Goal: Communication & Community: Answer question/provide support

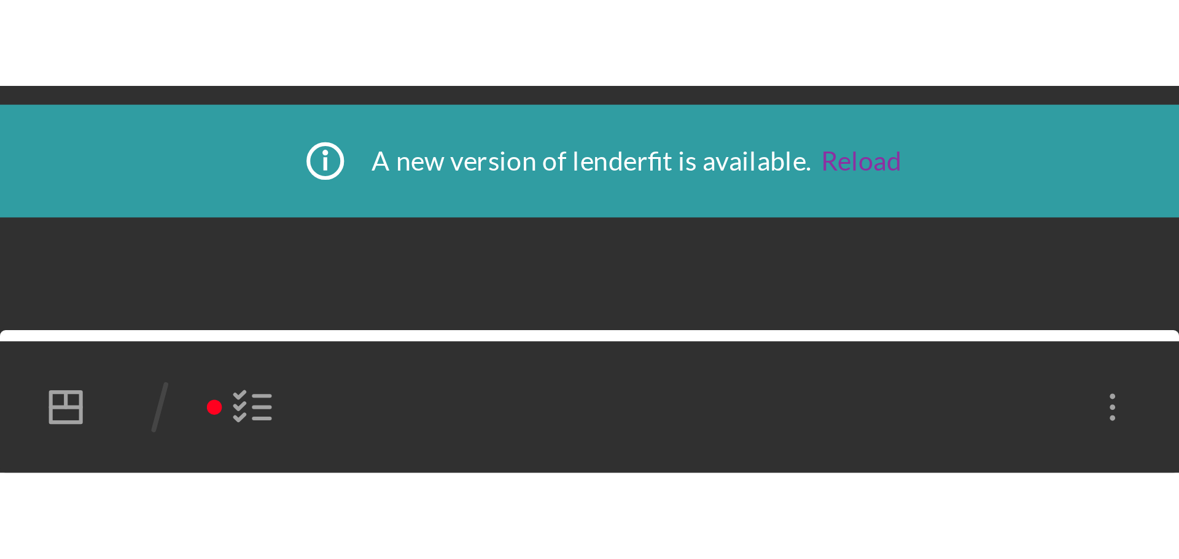
scroll to position [890, 0]
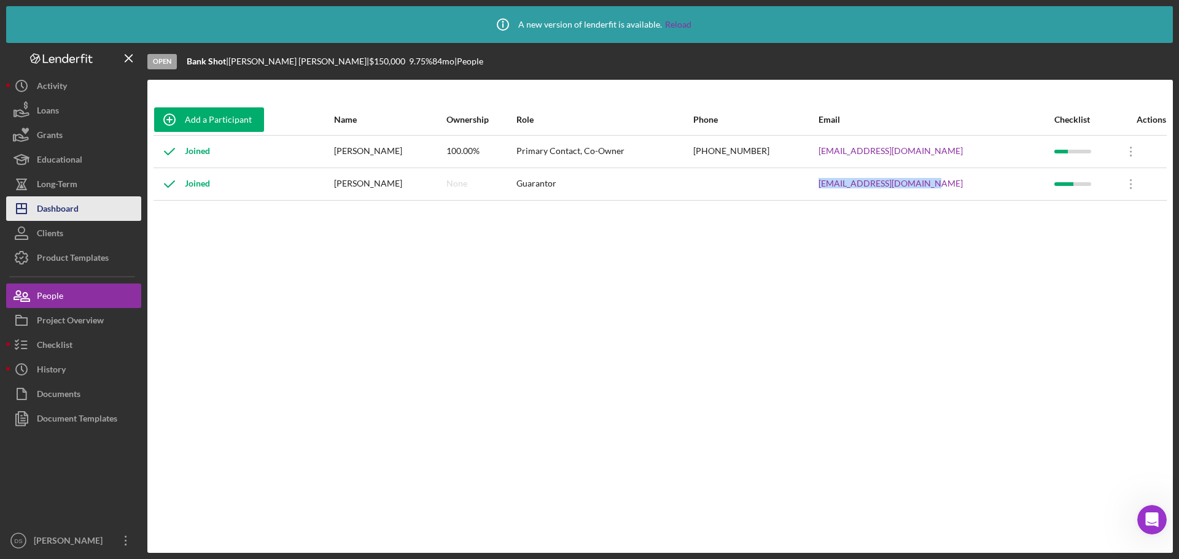
click at [73, 202] on div "Dashboard" at bounding box center [58, 211] width 42 height 28
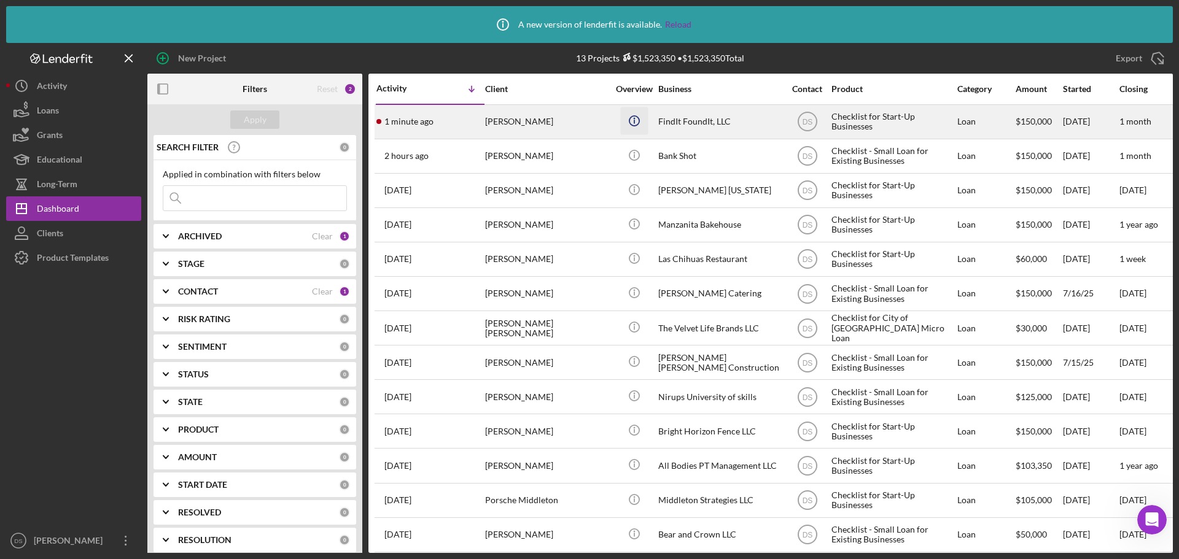
click at [628, 126] on icon "Icon/Info" at bounding box center [634, 121] width 28 height 28
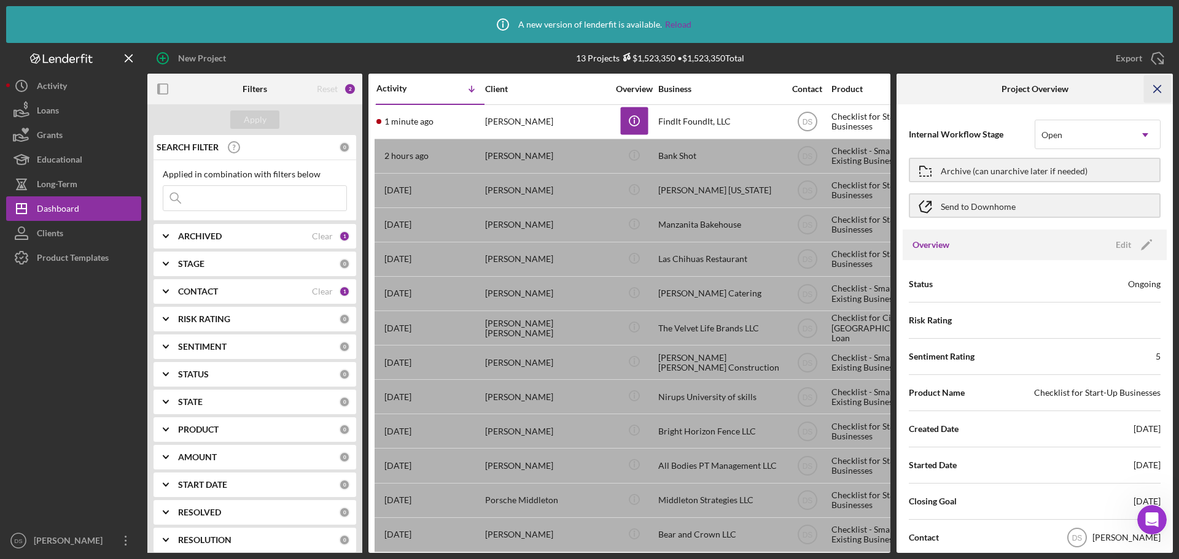
click at [943, 90] on icon "Icon/Menu Close" at bounding box center [1158, 90] width 28 height 28
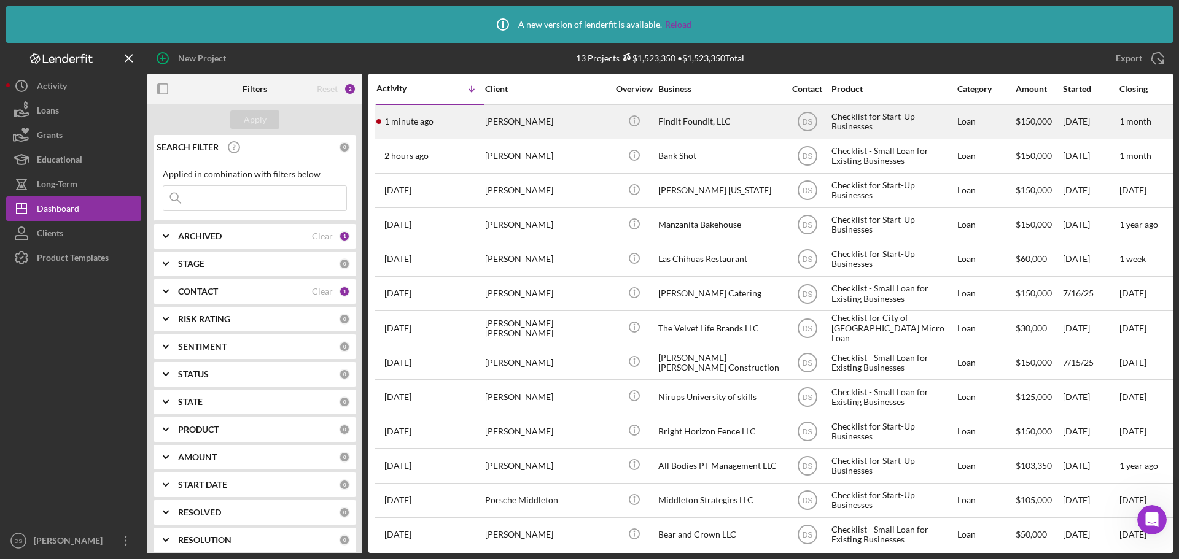
click at [556, 123] on div "Cherise Mekeel" at bounding box center [546, 122] width 123 height 33
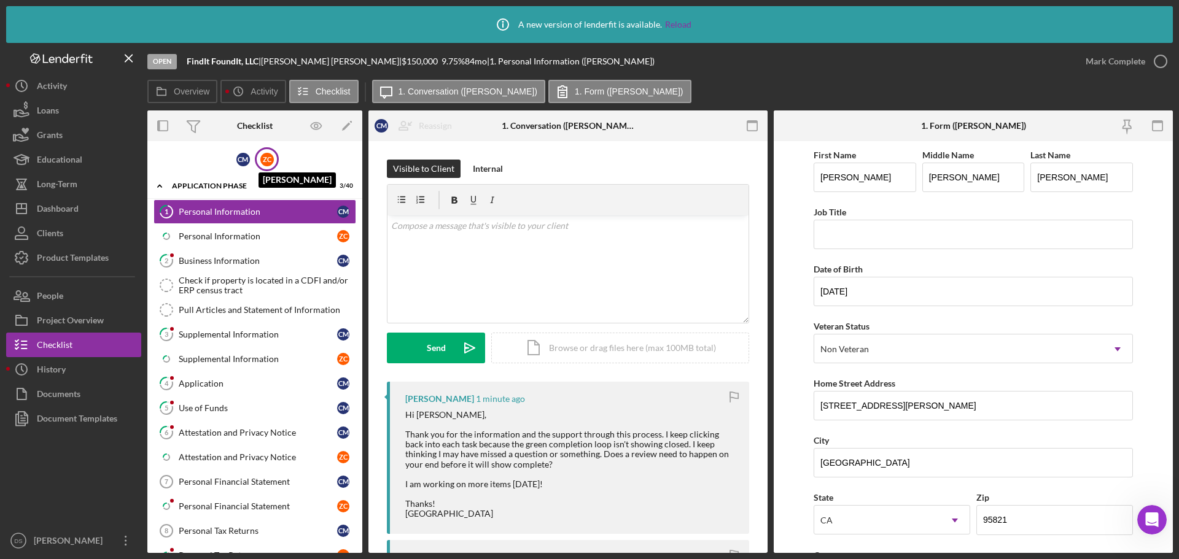
click at [265, 163] on div "Z C" at bounding box center [267, 160] width 14 height 14
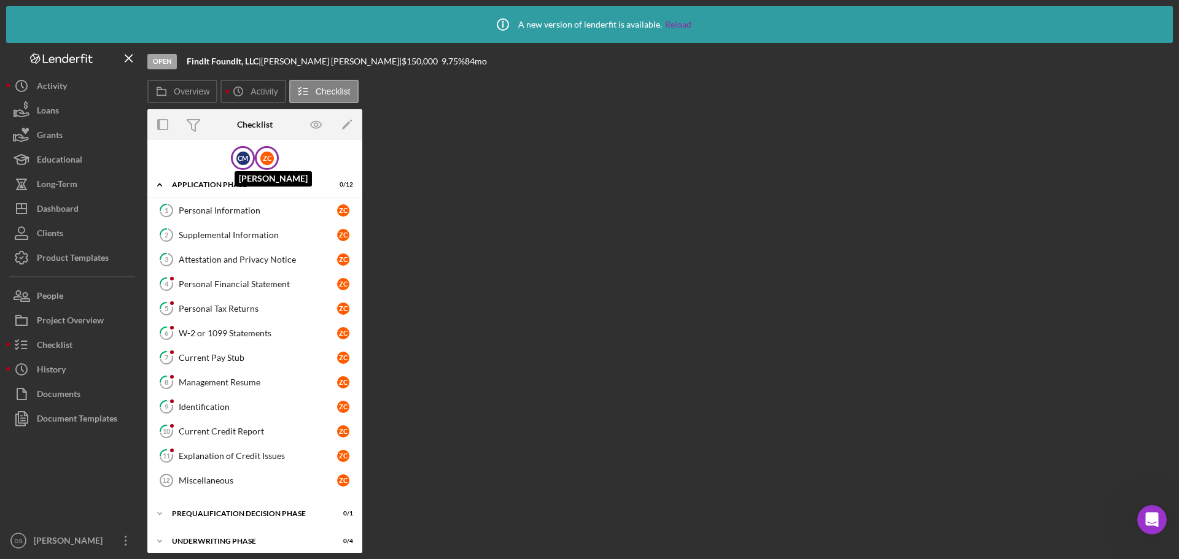
click at [244, 157] on div "C M" at bounding box center [243, 159] width 14 height 14
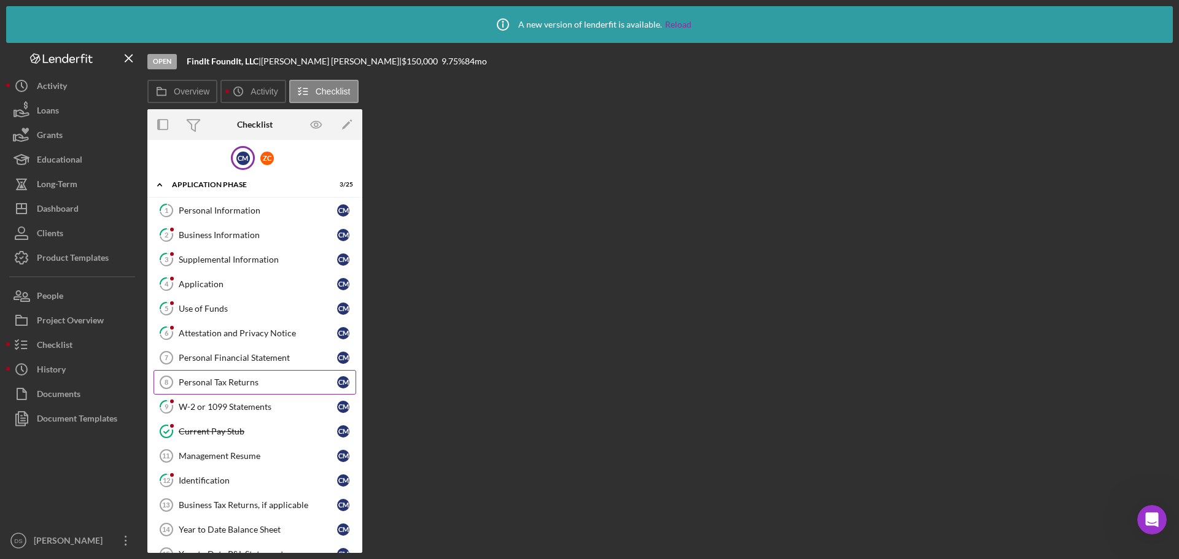
click at [246, 373] on link "Personal Tax Returns 8 Personal Tax Returns C M" at bounding box center [255, 382] width 203 height 25
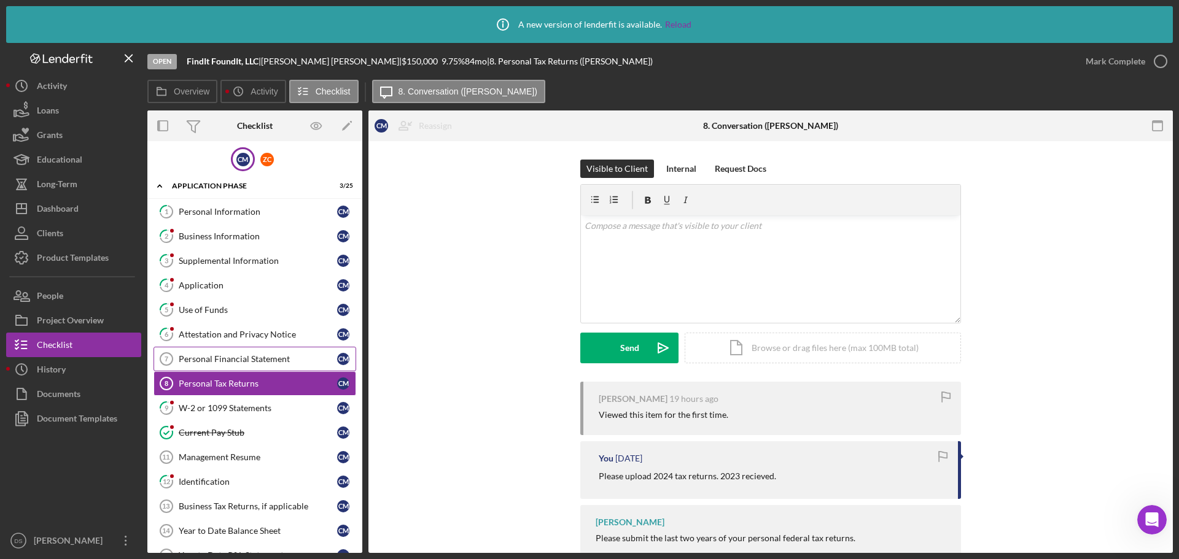
click at [251, 355] on div "Personal Financial Statement" at bounding box center [258, 359] width 158 height 10
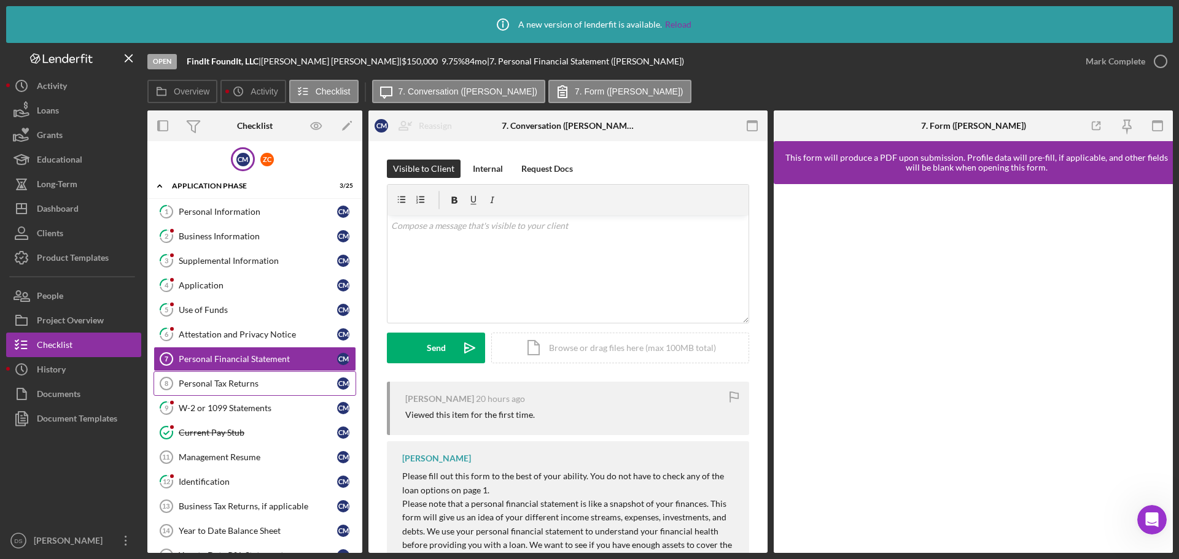
click at [252, 376] on link "Personal Tax Returns 8 Personal Tax Returns C M" at bounding box center [255, 384] width 203 height 25
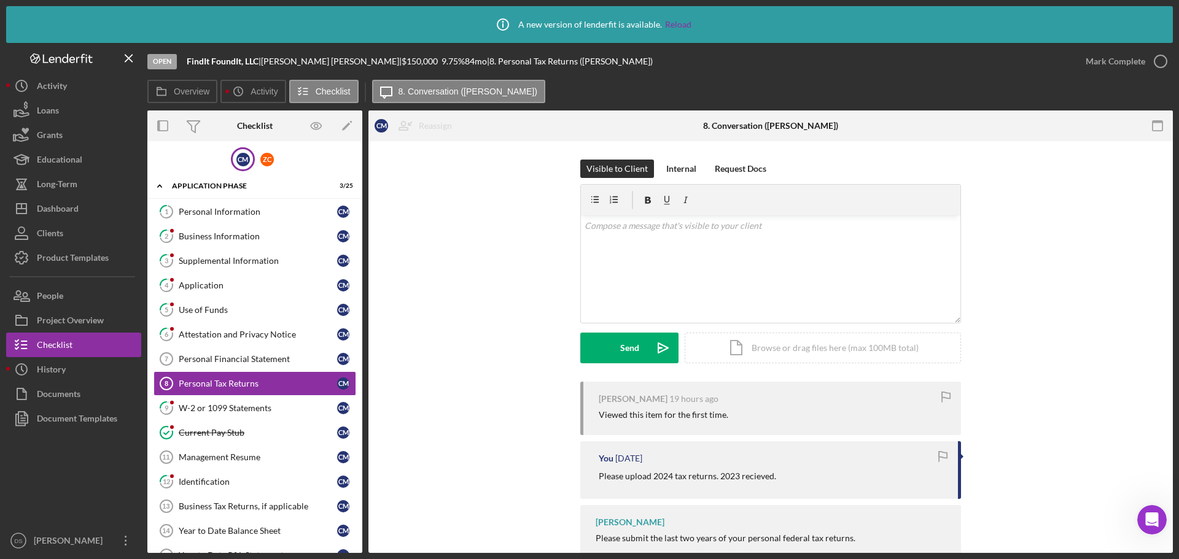
scroll to position [38, 0]
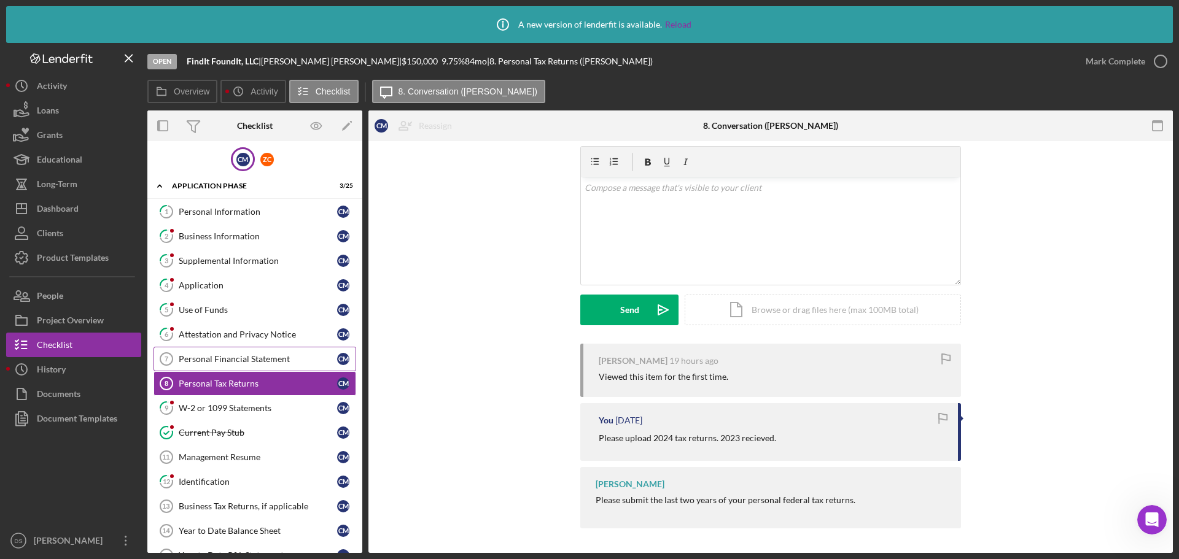
click at [225, 363] on div "Personal Financial Statement" at bounding box center [258, 359] width 158 height 10
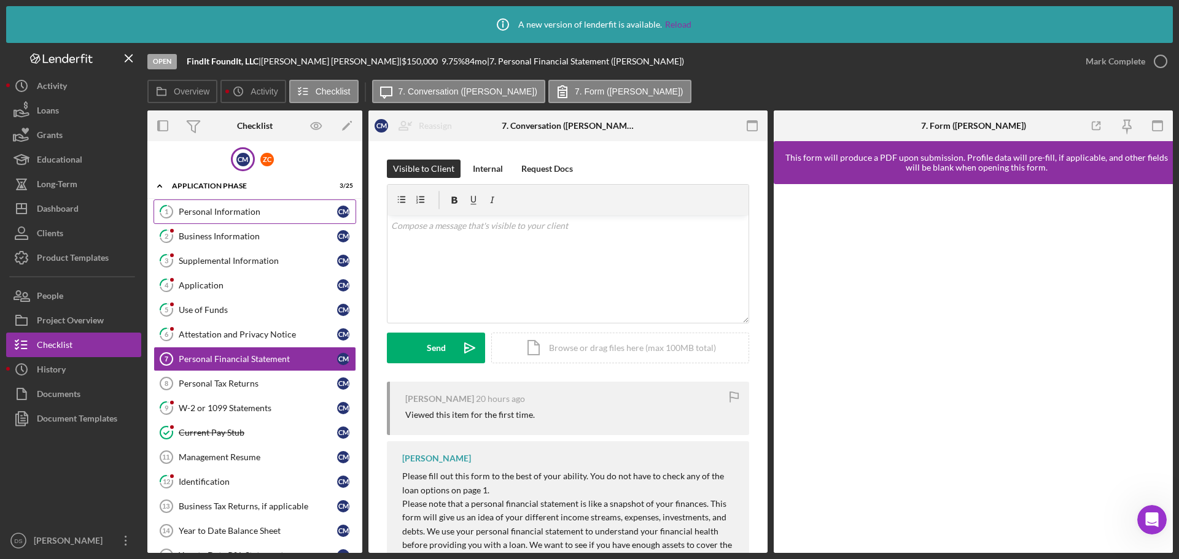
click at [260, 212] on div "Personal Information" at bounding box center [258, 212] width 158 height 10
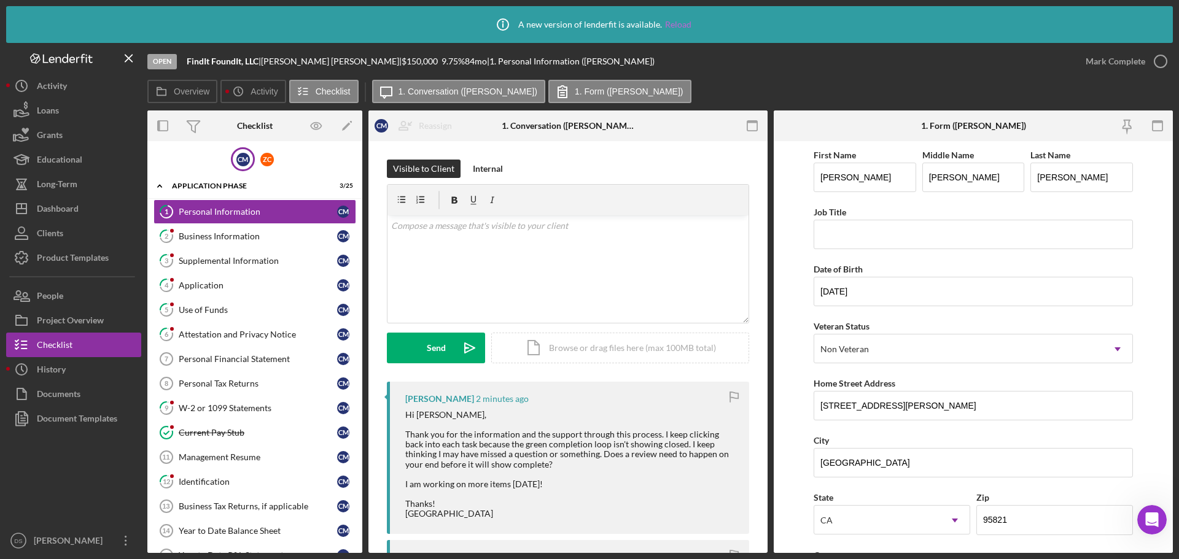
click at [678, 21] on link "Reload" at bounding box center [678, 25] width 26 height 10
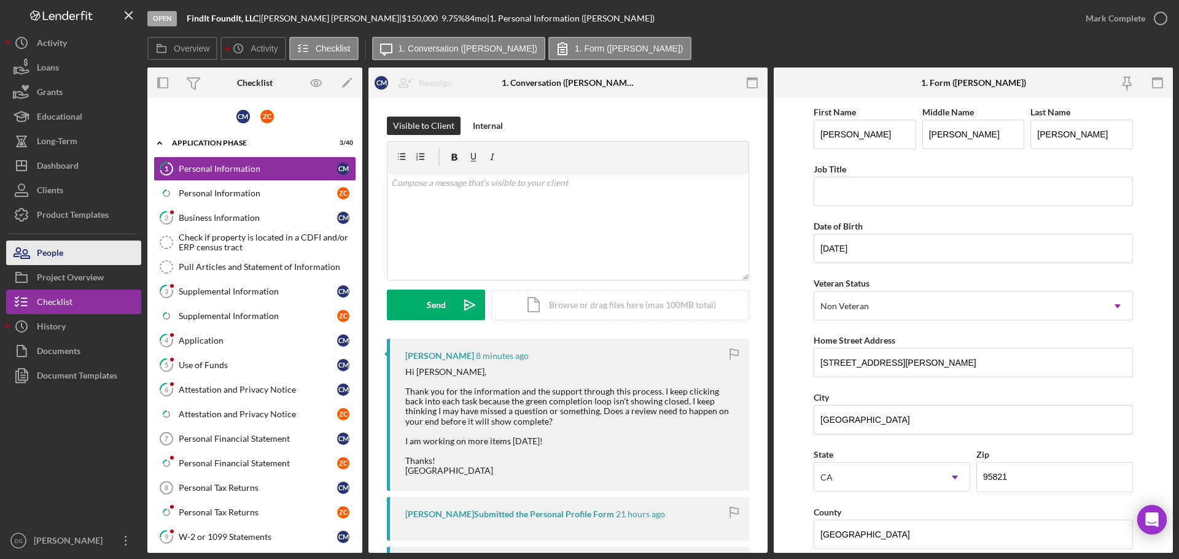
click at [22, 252] on icon "button" at bounding box center [21, 253] width 31 height 31
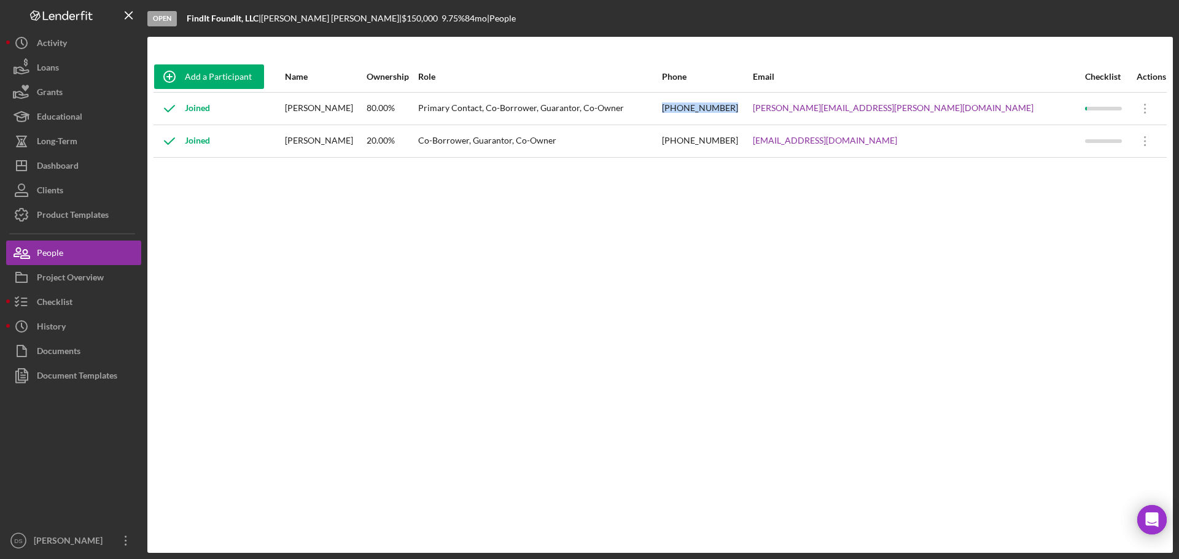
drag, startPoint x: 793, startPoint y: 109, endPoint x: 870, endPoint y: 107, distance: 76.2
click at [870, 107] on tr "Joined [PERSON_NAME] 80.00% Primary Contact, Co-Borrower, Guarantor, Co-Owner […" at bounding box center [660, 108] width 1013 height 33
copy tr "[PHONE_NUMBER]"
click at [56, 162] on div "Dashboard" at bounding box center [58, 168] width 42 height 28
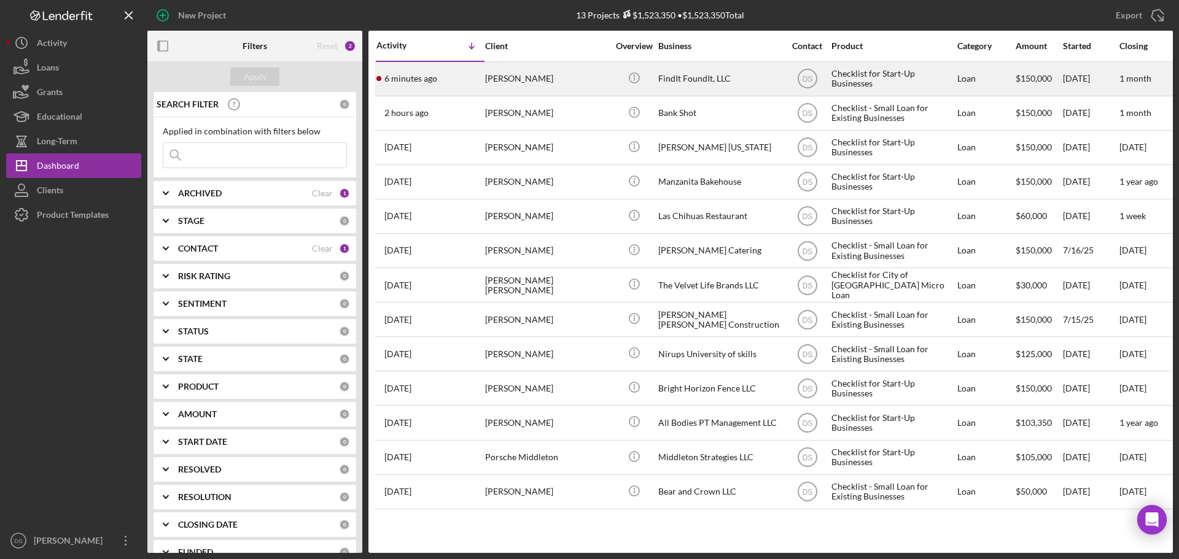
click at [530, 78] on div "Cherise Mekeel" at bounding box center [546, 79] width 123 height 33
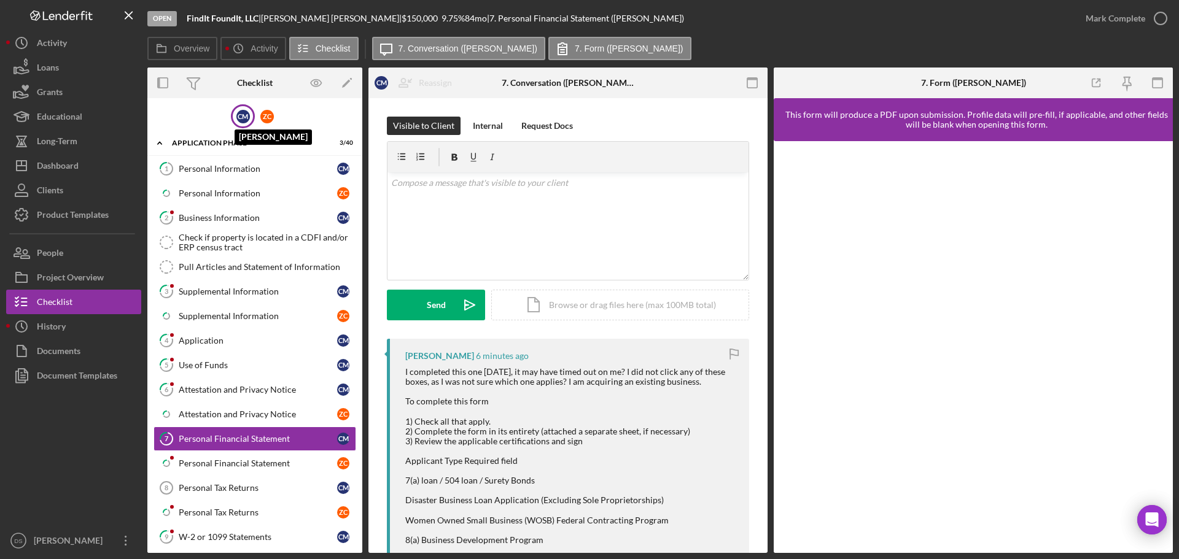
click at [239, 120] on div "C M" at bounding box center [243, 117] width 14 height 14
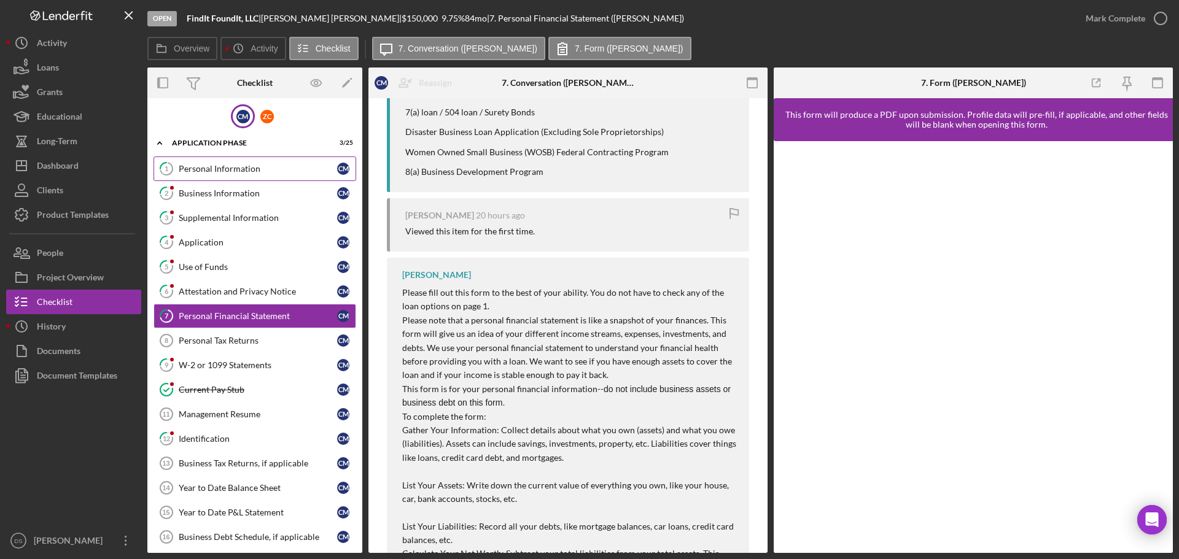
click at [254, 171] on div "Personal Information" at bounding box center [258, 169] width 158 height 10
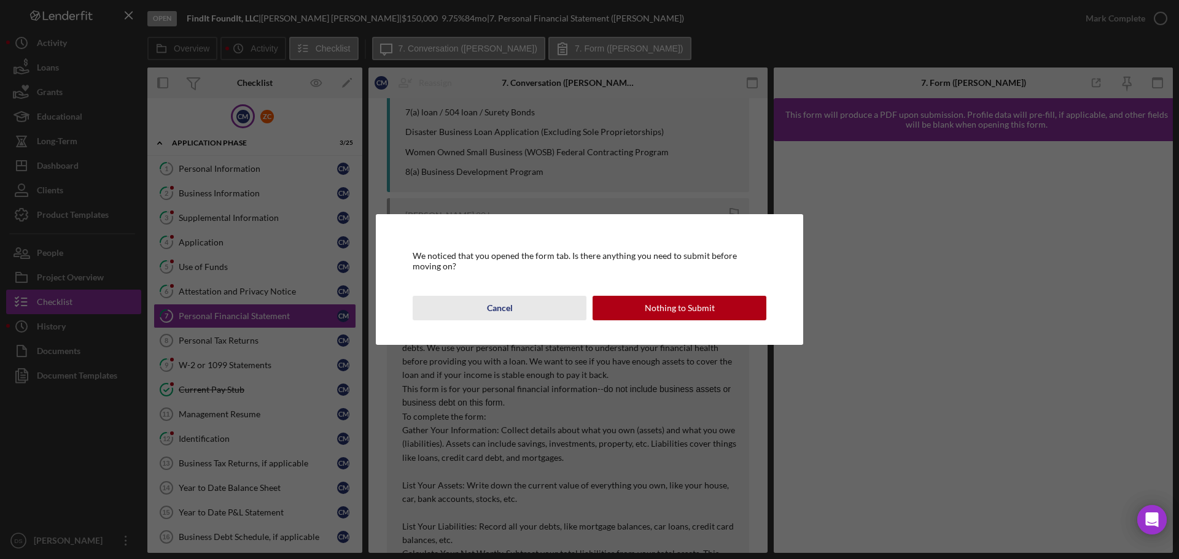
click at [501, 308] on div "Cancel" at bounding box center [500, 308] width 26 height 25
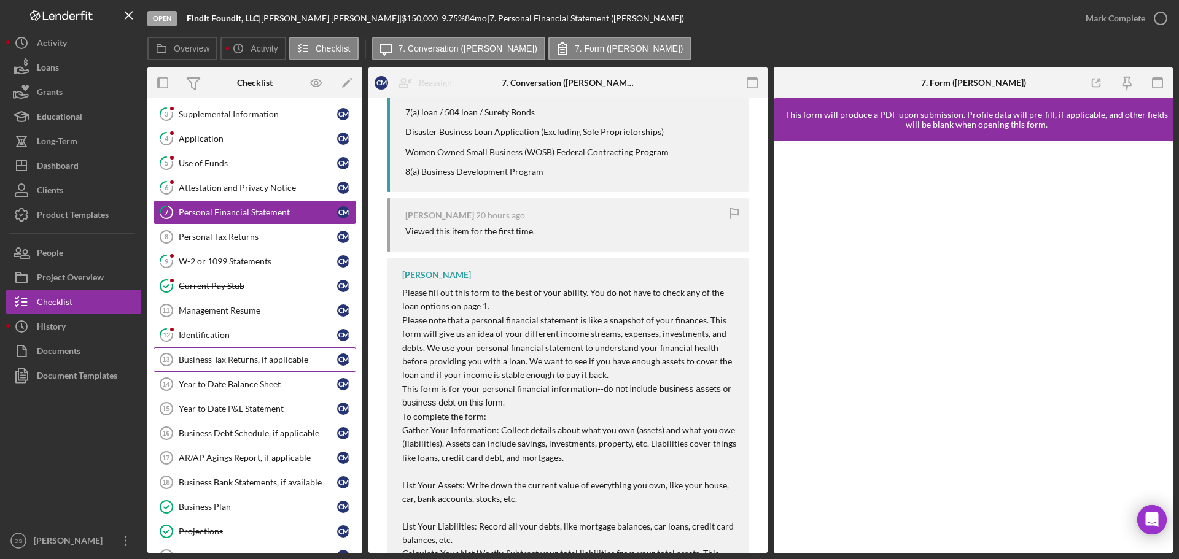
scroll to position [184, 0]
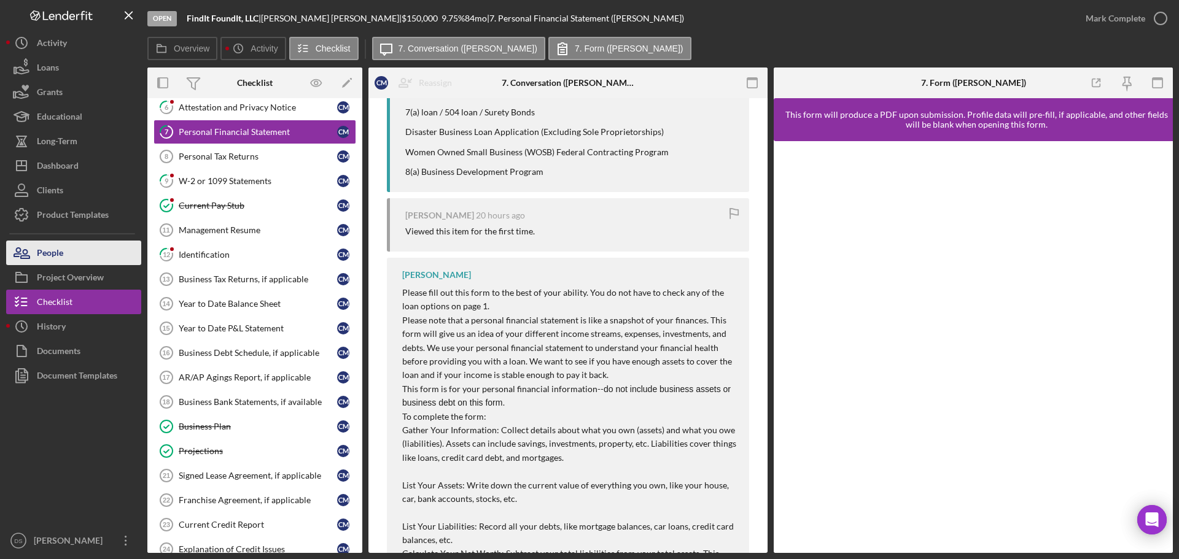
click at [81, 249] on button "People" at bounding box center [73, 253] width 135 height 25
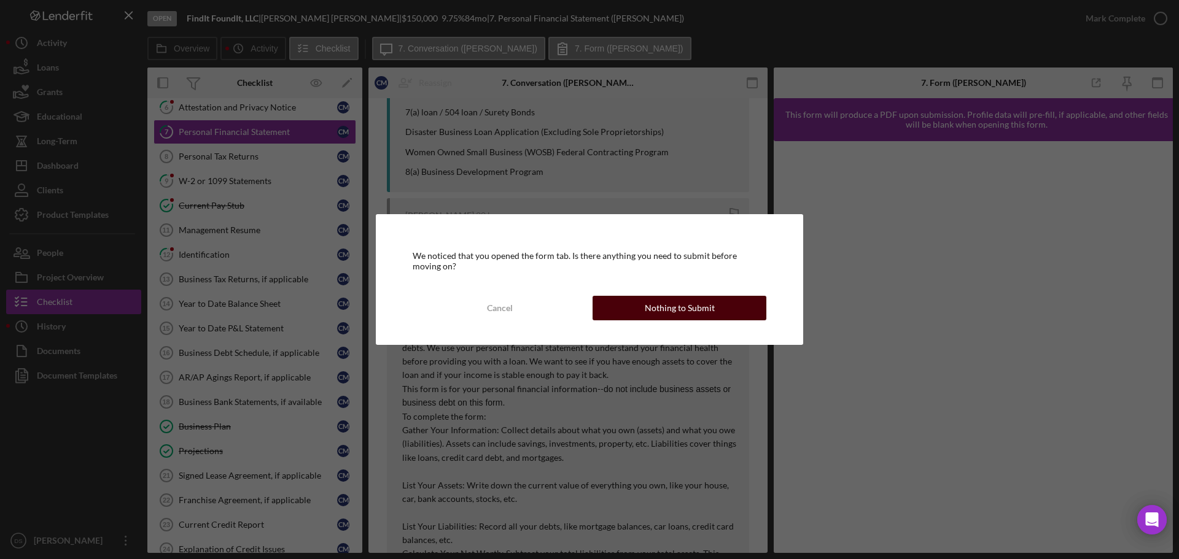
click at [628, 315] on button "Nothing to Submit" at bounding box center [680, 308] width 174 height 25
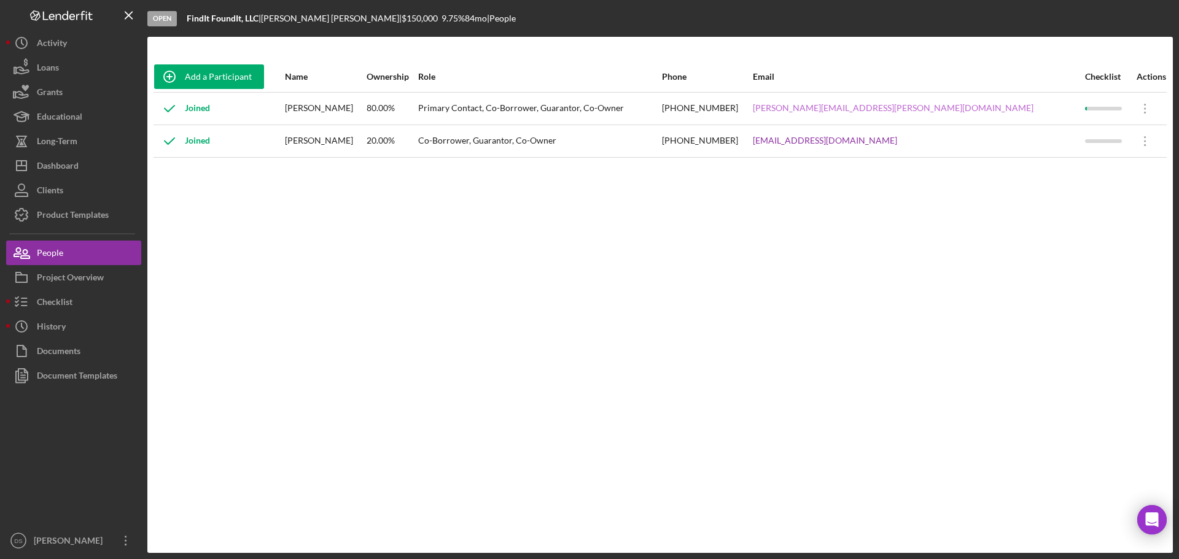
click at [930, 104] on link "cherisse.mekeel@gmail.com" at bounding box center [893, 108] width 281 height 10
click at [944, 106] on link "cherisse.mekeel@gmail.com" at bounding box center [893, 108] width 281 height 10
drag, startPoint x: 944, startPoint y: 106, endPoint x: 953, endPoint y: 106, distance: 8.6
click at [944, 106] on link "cherisse.mekeel@gmail.com" at bounding box center [893, 108] width 281 height 10
drag, startPoint x: 1005, startPoint y: 106, endPoint x: 894, endPoint y: 111, distance: 111.9
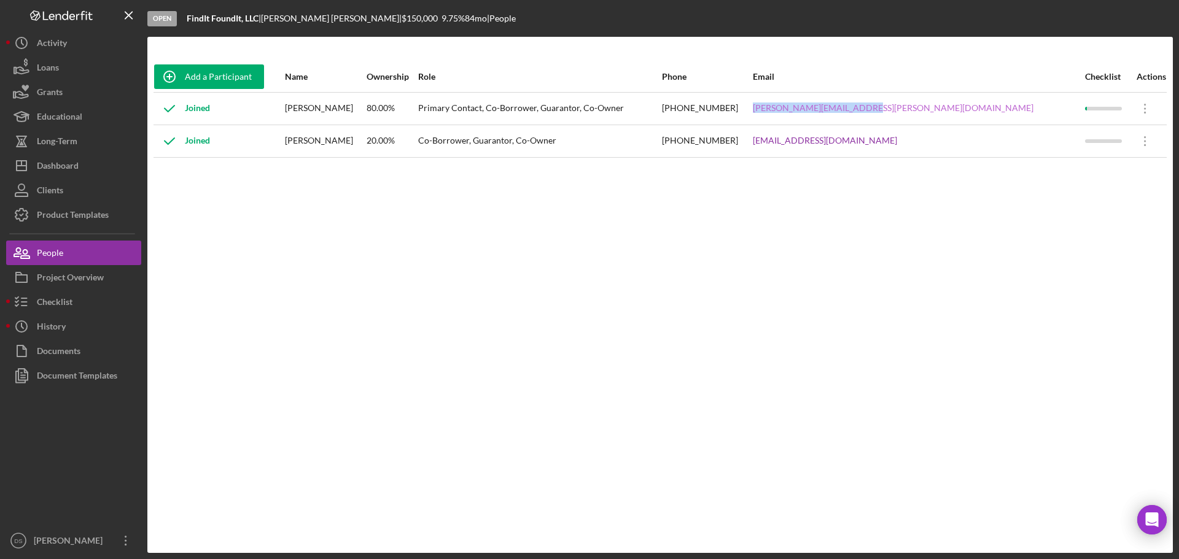
click at [894, 111] on div "cherisse.mekeel@gmail.com" at bounding box center [918, 108] width 331 height 31
drag, startPoint x: 185, startPoint y: 19, endPoint x: 259, endPoint y: 17, distance: 73.7
click at [259, 17] on div "Open FindIt FoundIt, LLC | Cherise Mekeel | $150,000 $150,000 9.75 % 84 mo | Pe…" at bounding box center [660, 18] width 1026 height 37
copy b "FindIt FoundIt, LLC"
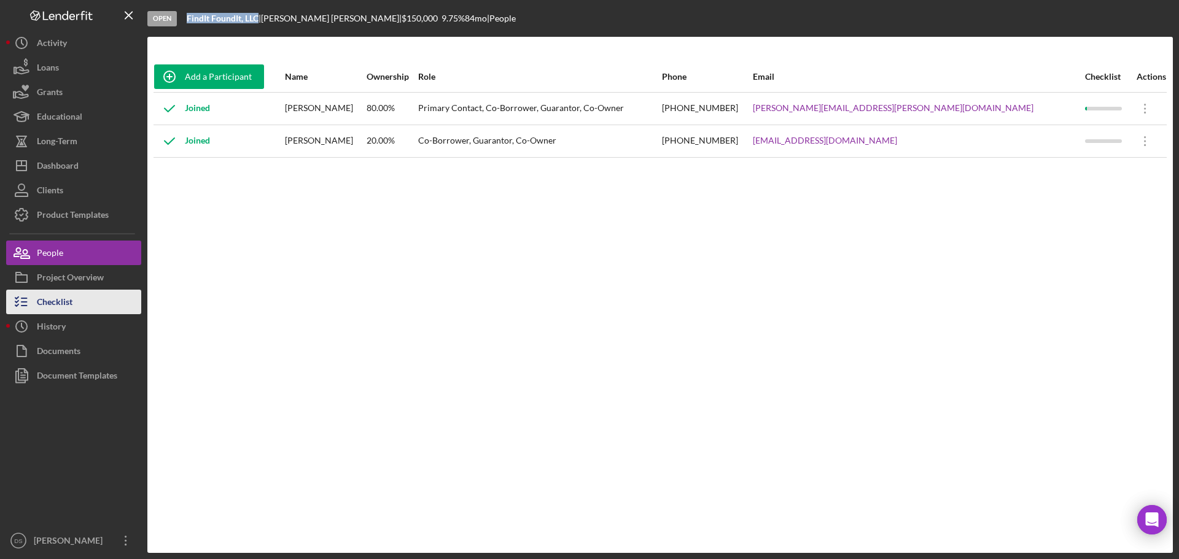
click at [75, 306] on button "Checklist" at bounding box center [73, 302] width 135 height 25
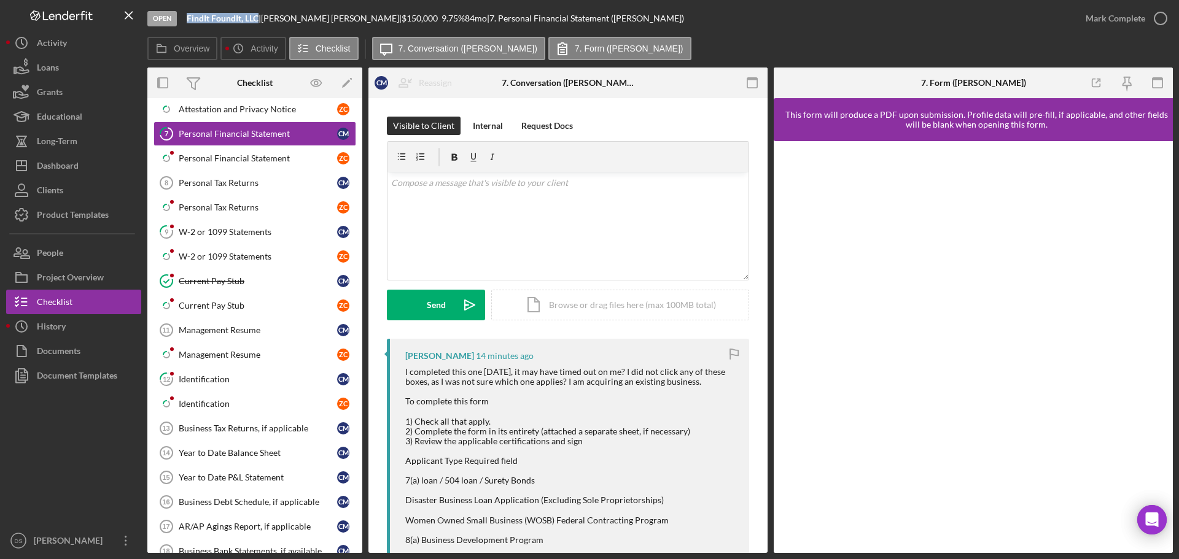
scroll to position [307, 0]
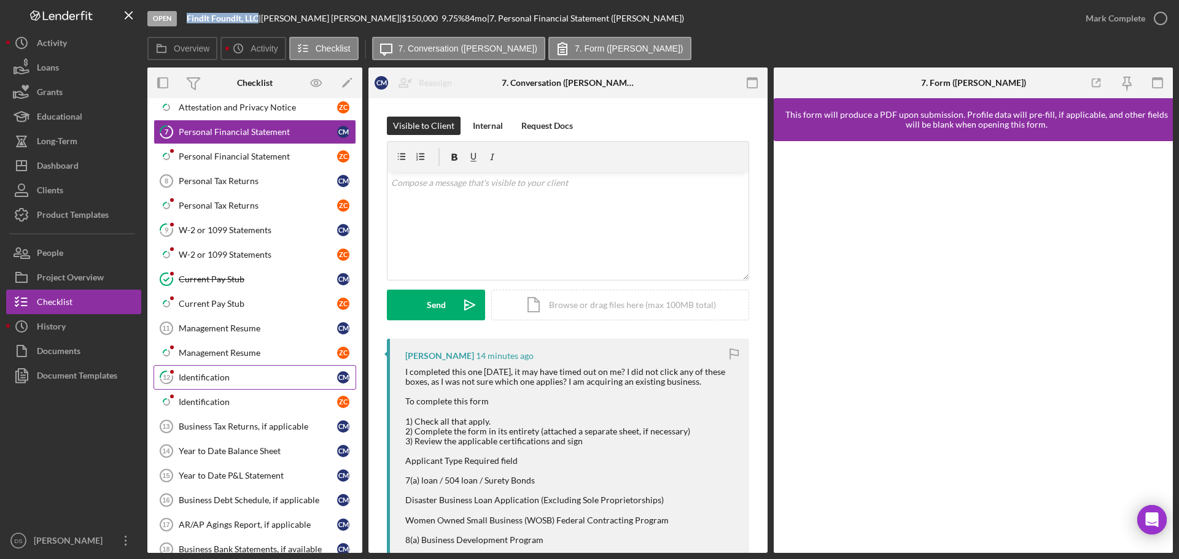
click at [230, 373] on div "Identification" at bounding box center [258, 378] width 158 height 10
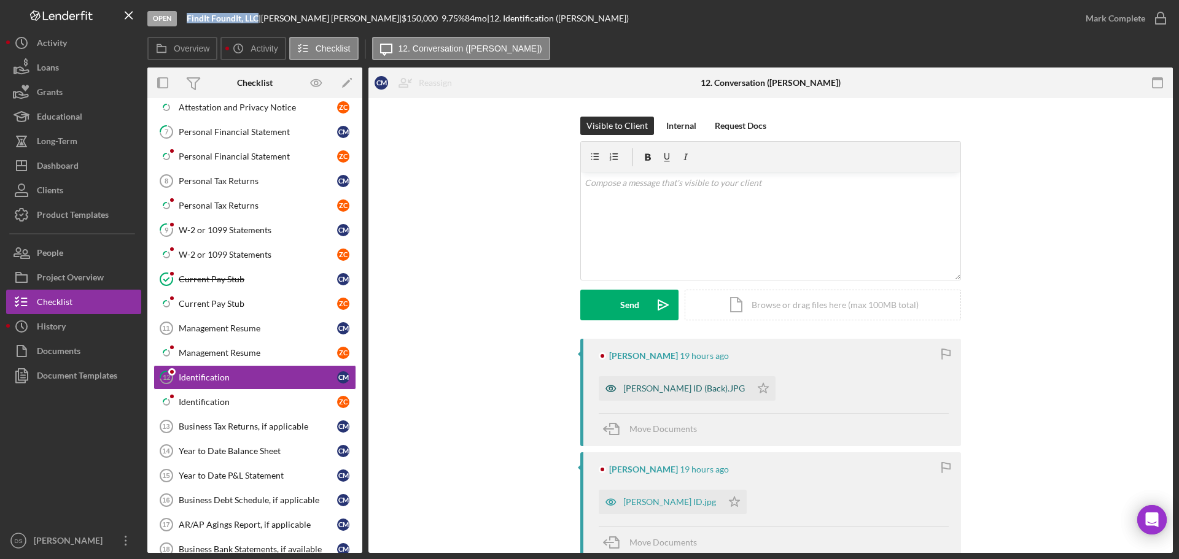
click at [654, 386] on div "Cherisse ID (Back).JPG" at bounding box center [684, 389] width 122 height 10
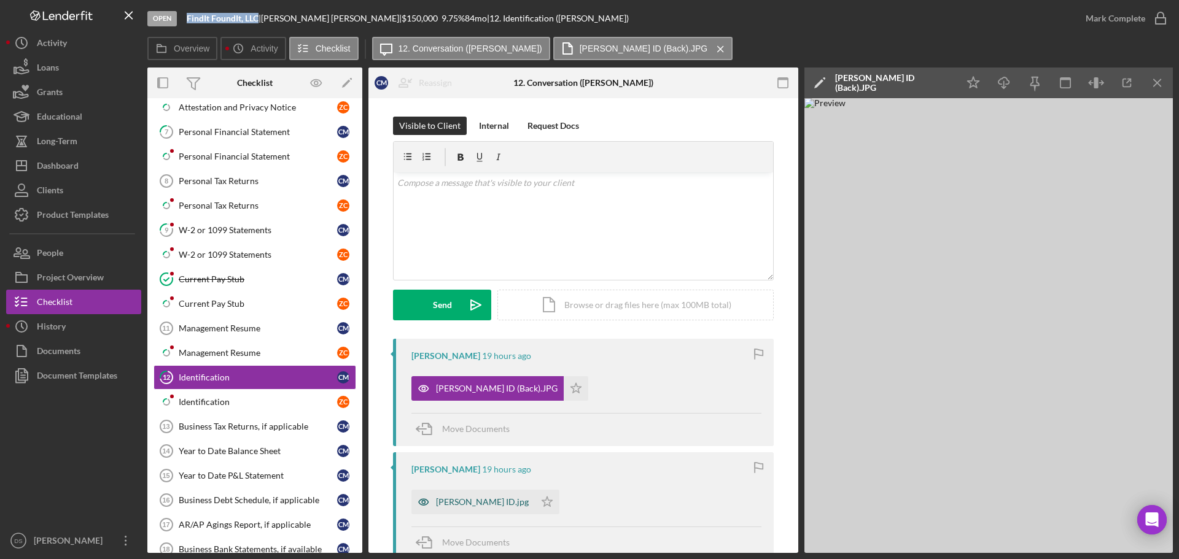
click at [480, 499] on div "Cherisse ID.jpg" at bounding box center [482, 502] width 93 height 10
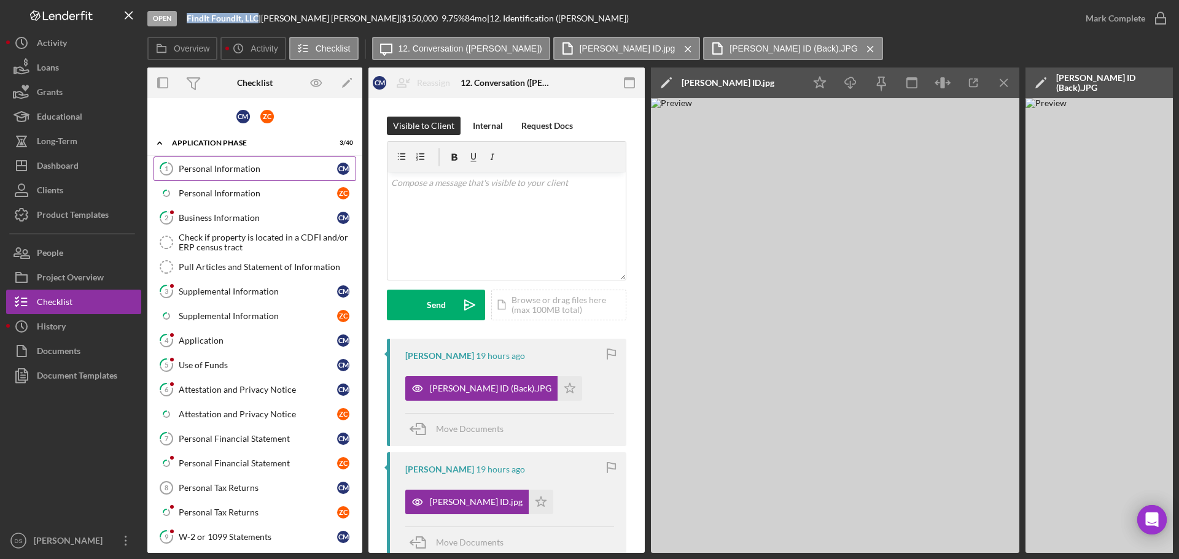
click at [231, 172] on div "Personal Information" at bounding box center [258, 169] width 158 height 10
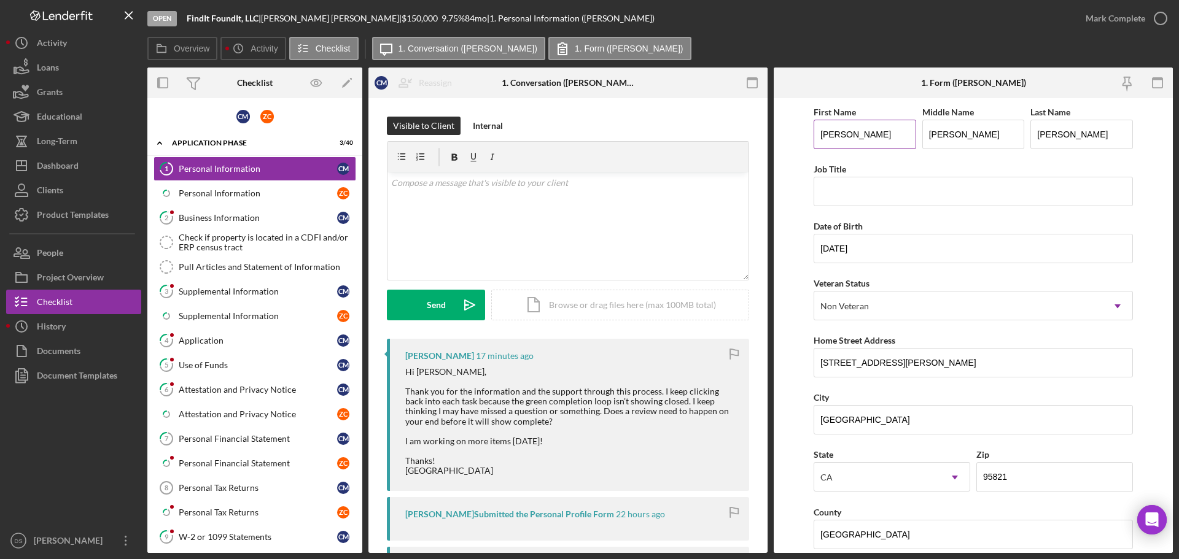
click at [843, 136] on input "Cherise" at bounding box center [865, 134] width 103 height 29
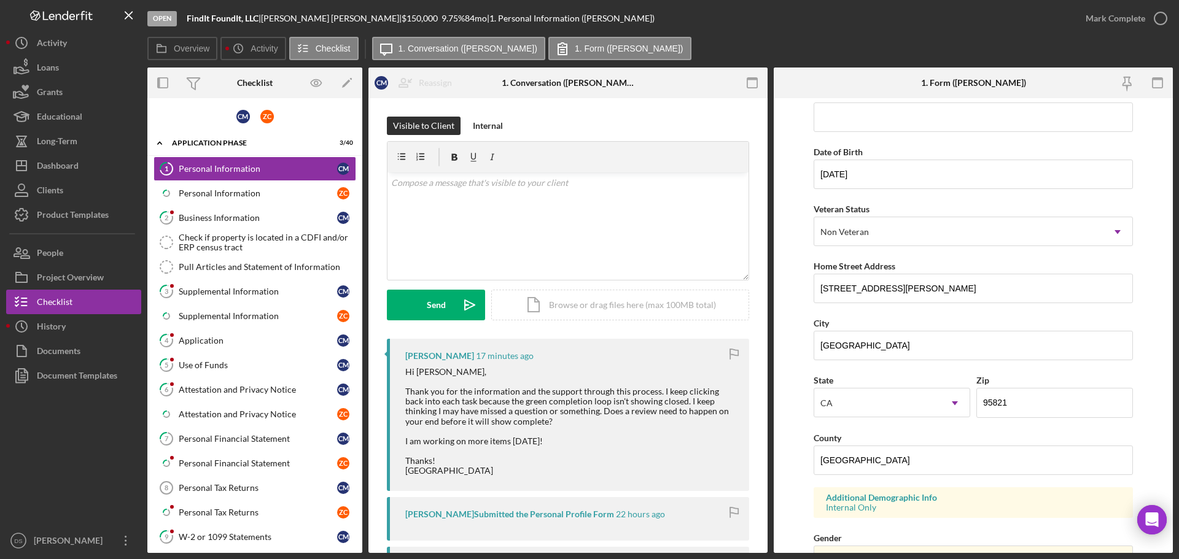
scroll to position [307, 0]
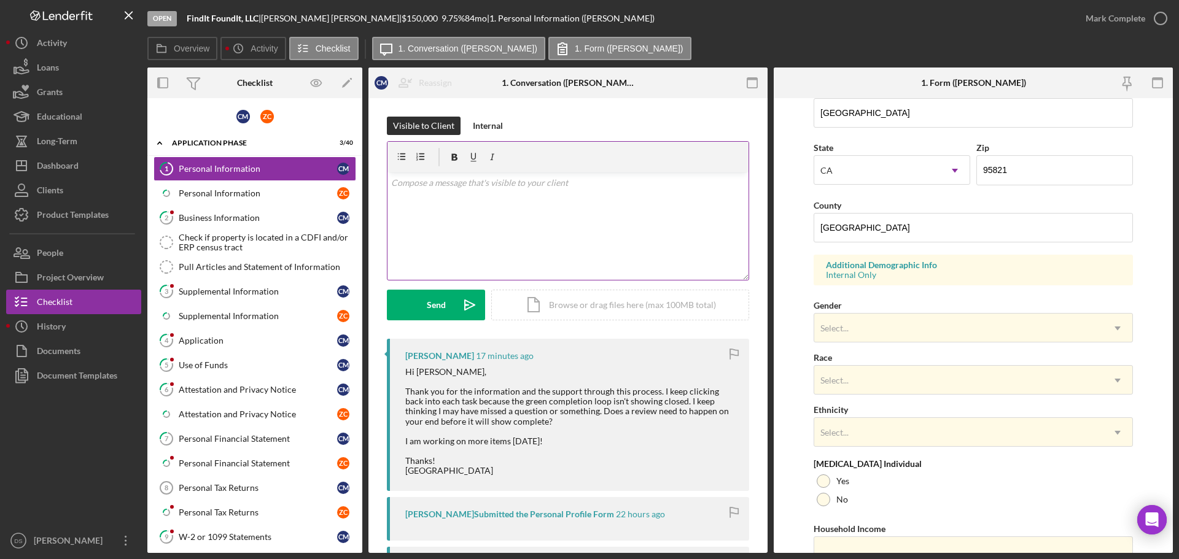
type input "Cherisse"
click at [622, 248] on div "v Color teal Color pink Remove color Add row above Add row below Add column bef…" at bounding box center [568, 226] width 361 height 107
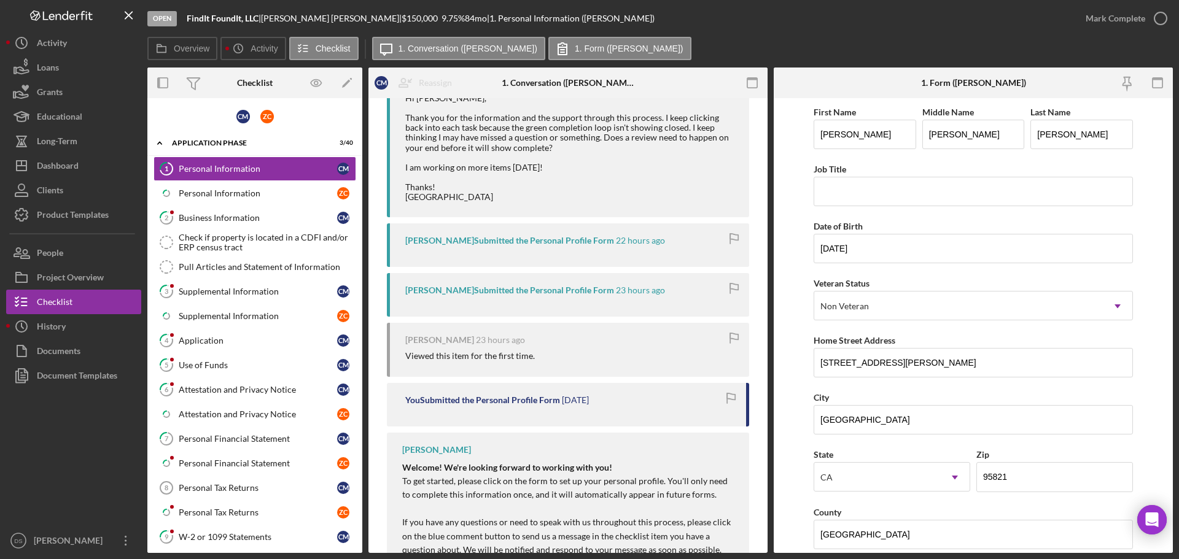
scroll to position [0, 0]
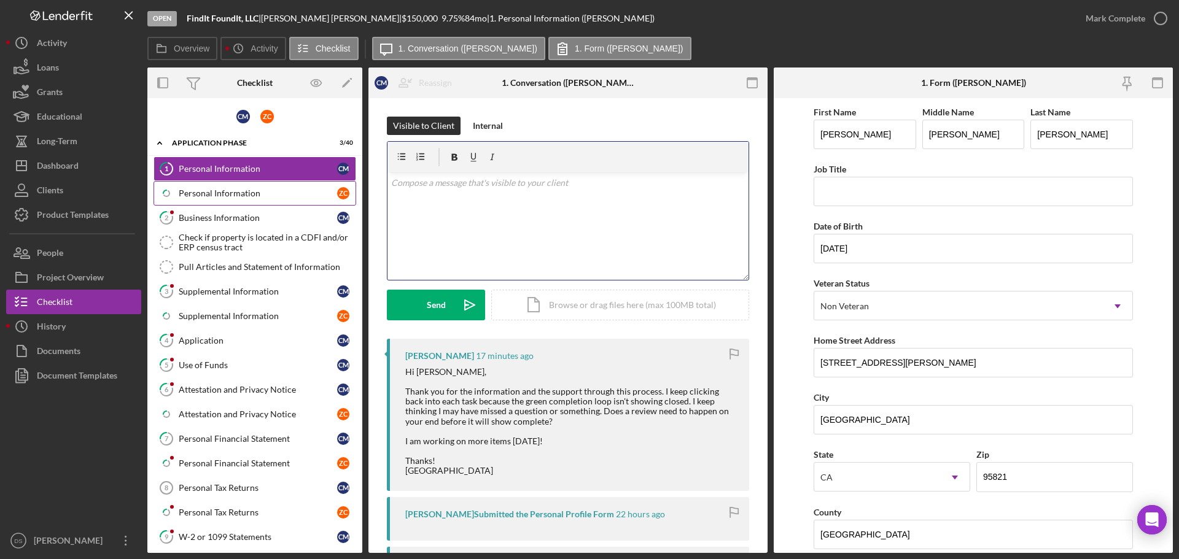
click at [235, 185] on link "Icon/Checklist Item Sub Partial Personal Information Z C" at bounding box center [255, 193] width 203 height 25
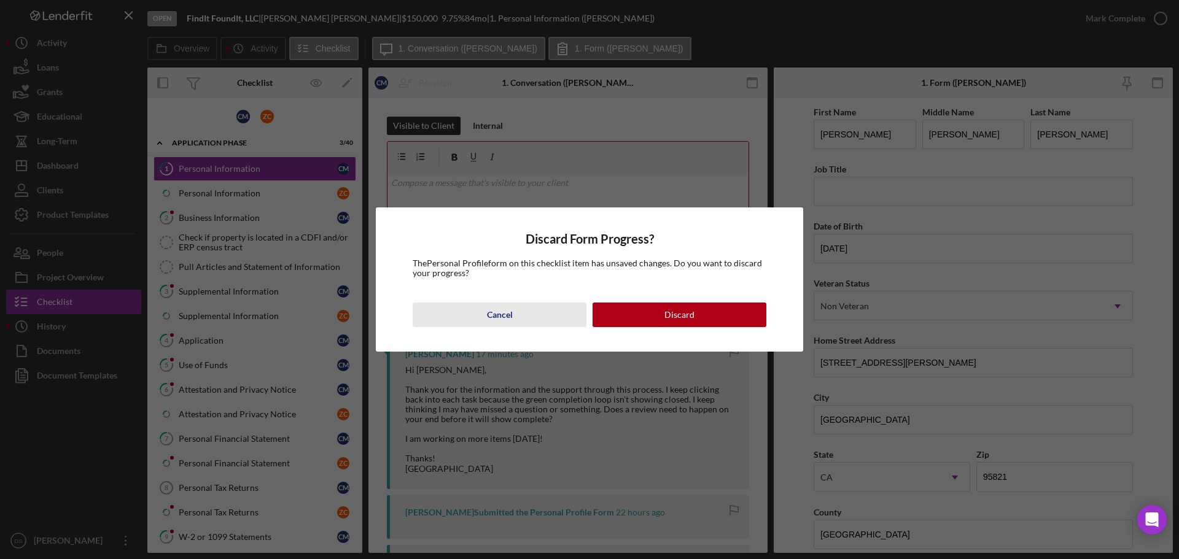
click at [504, 311] on div "Cancel" at bounding box center [500, 315] width 26 height 25
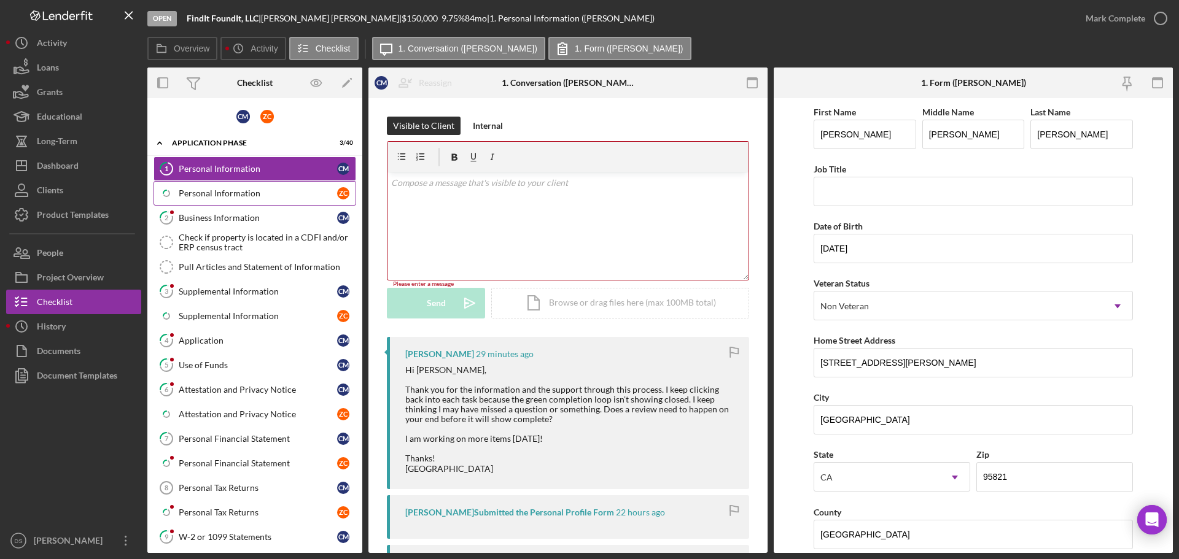
click at [252, 190] on div "Personal Information" at bounding box center [258, 194] width 158 height 10
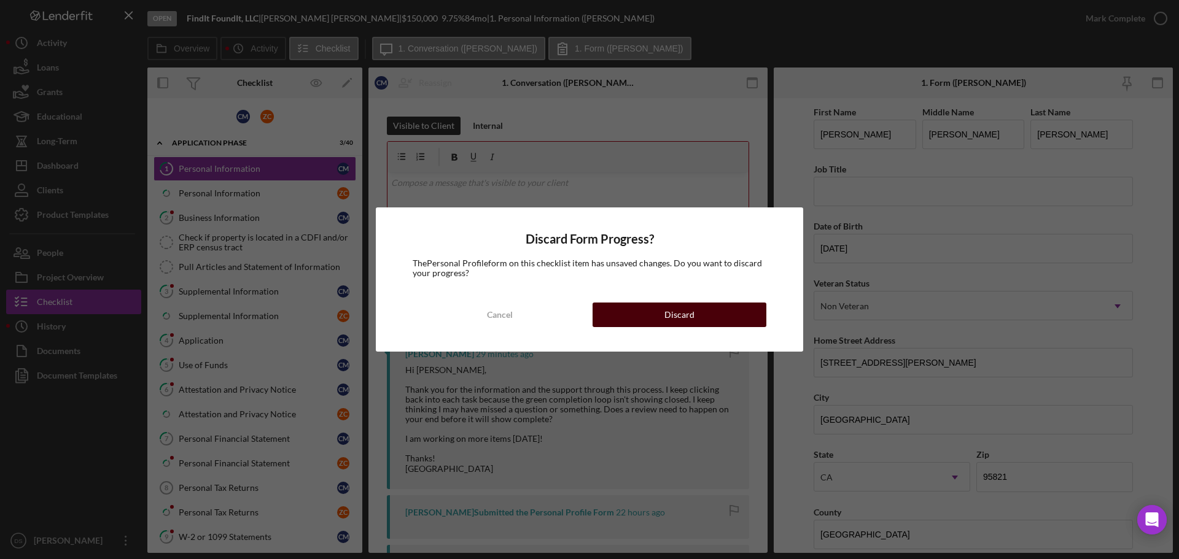
click at [671, 314] on div "Discard" at bounding box center [680, 315] width 30 height 25
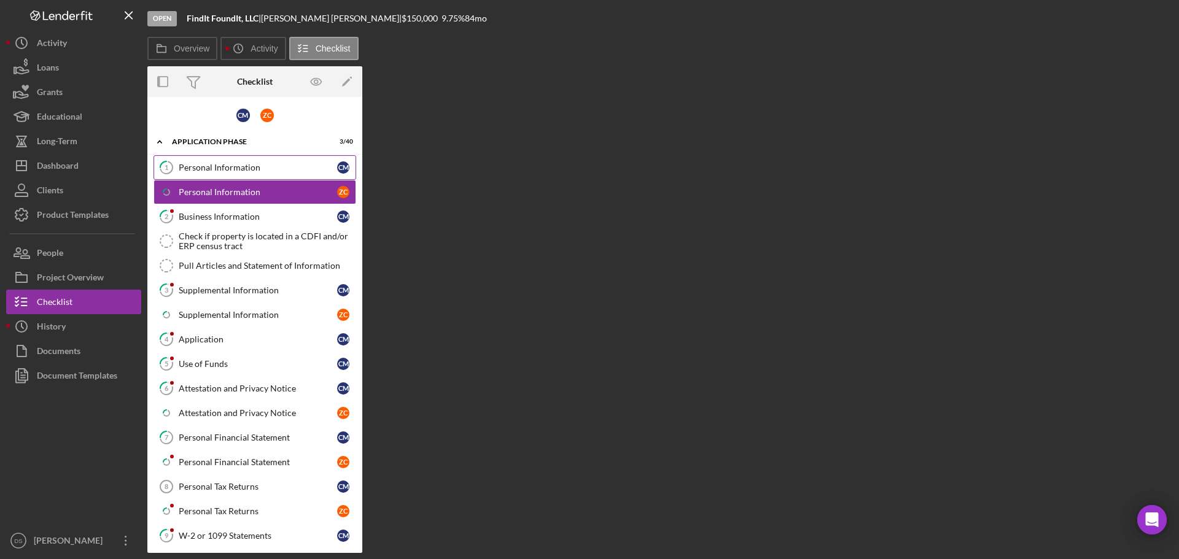
click at [236, 173] on div "Personal Information" at bounding box center [258, 168] width 158 height 10
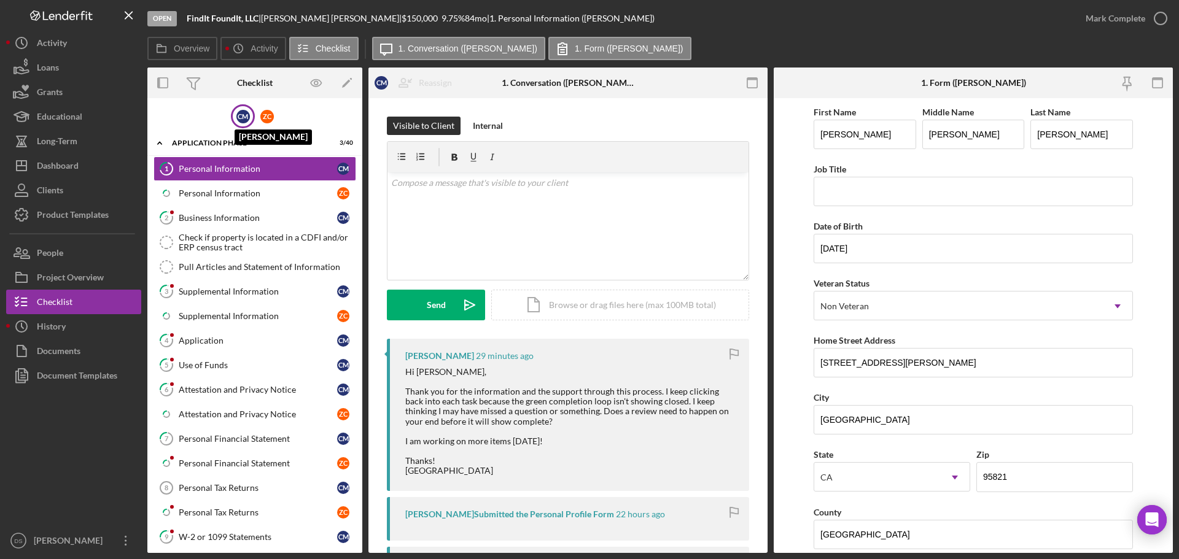
click at [245, 121] on div "C M" at bounding box center [243, 117] width 14 height 14
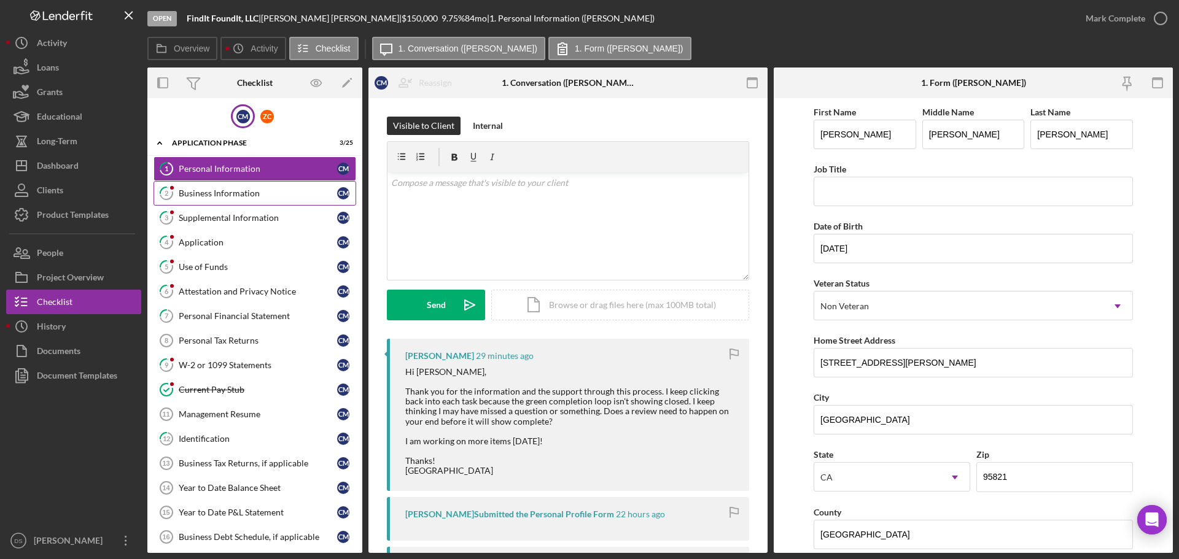
click at [245, 189] on div "Business Information" at bounding box center [258, 194] width 158 height 10
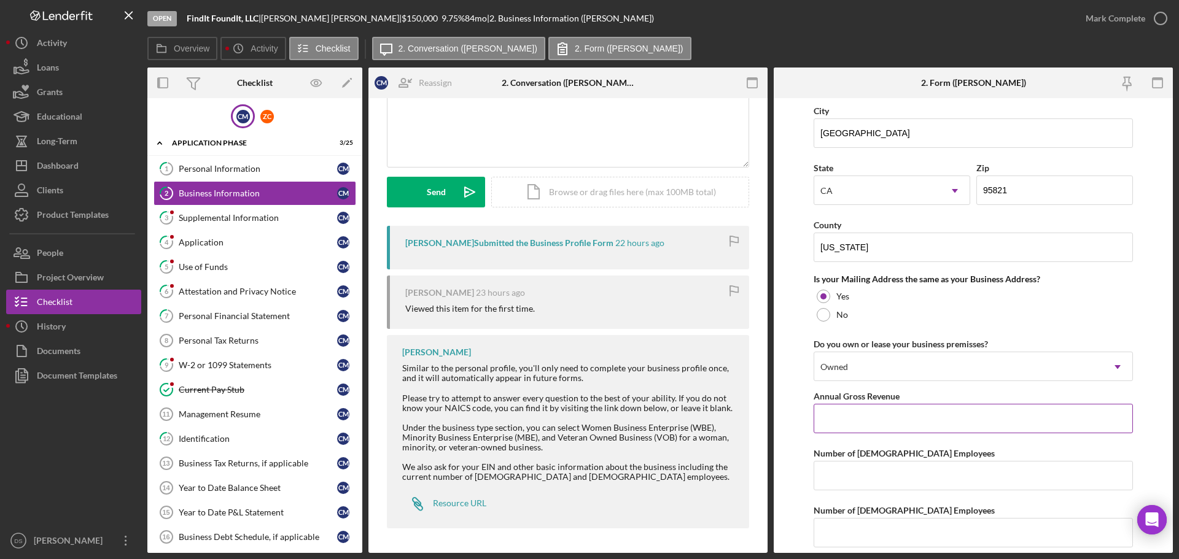
scroll to position [1070, 0]
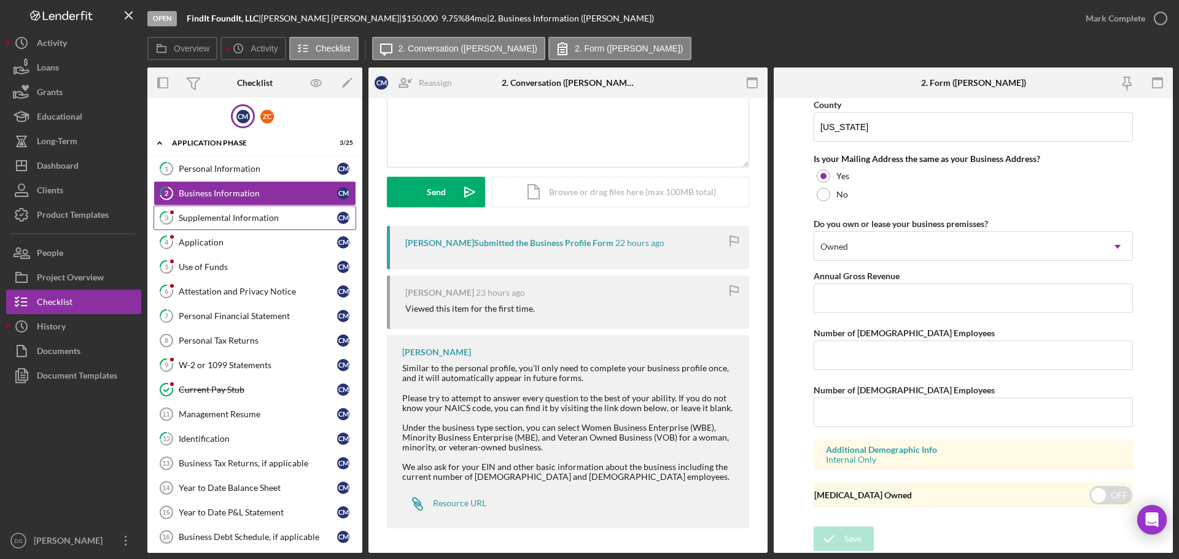
click at [225, 211] on link "3 Supplemental Information C M" at bounding box center [255, 218] width 203 height 25
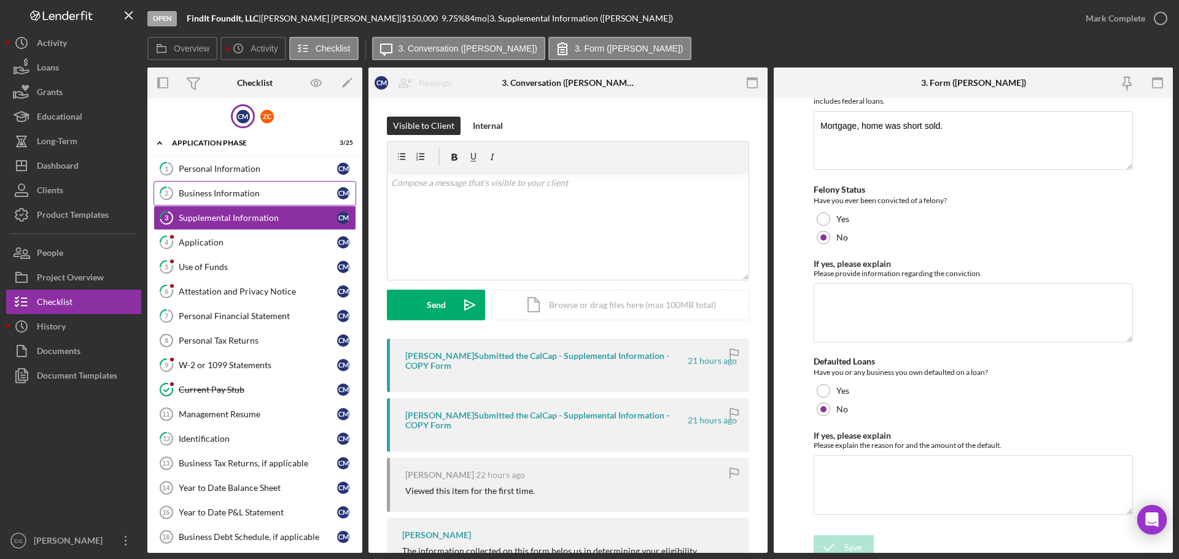
click at [240, 185] on link "2 Business Information C M" at bounding box center [255, 193] width 203 height 25
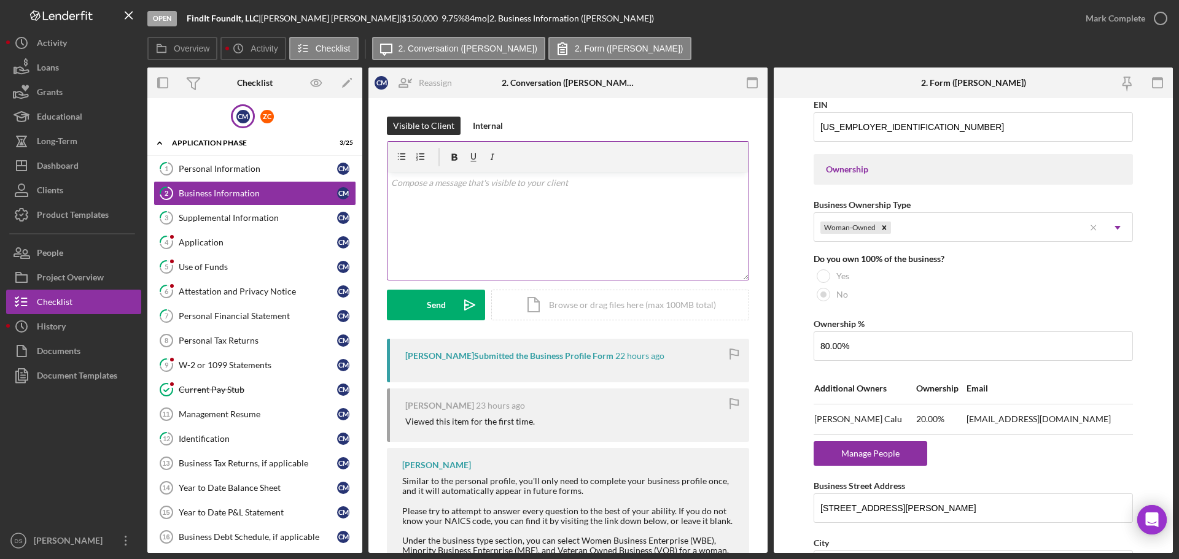
scroll to position [26, 0]
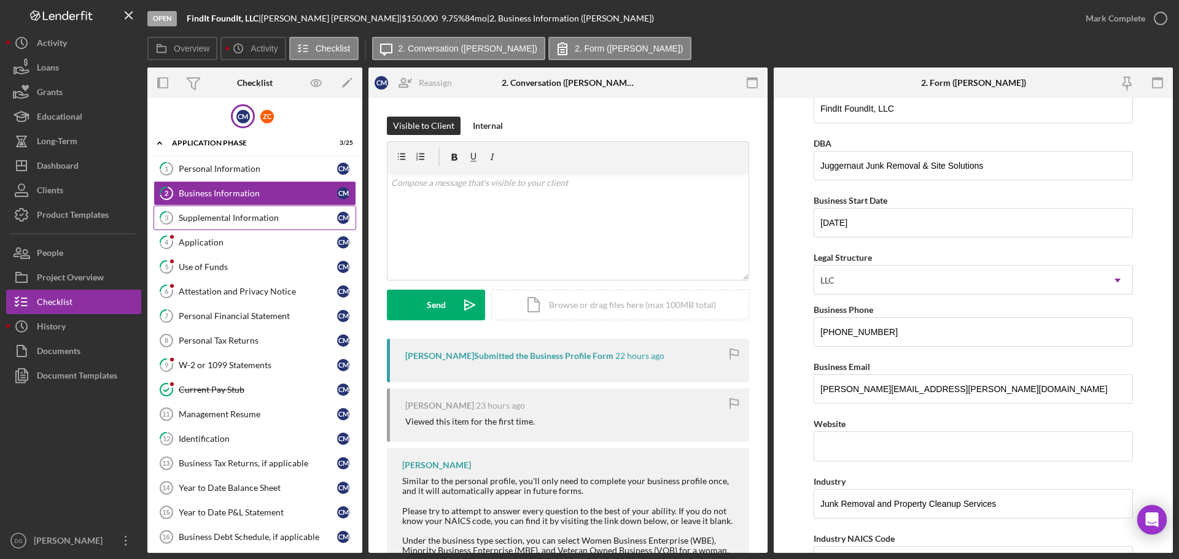
click at [282, 216] on div "Supplemental Information" at bounding box center [258, 218] width 158 height 10
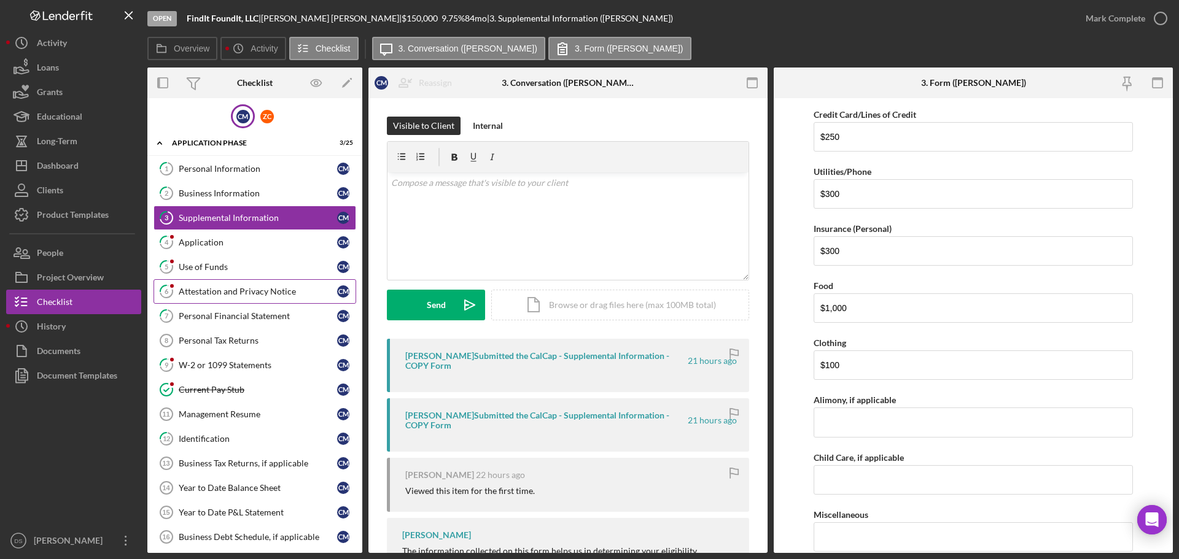
scroll to position [1535, 0]
click at [255, 248] on div "Application" at bounding box center [258, 243] width 158 height 10
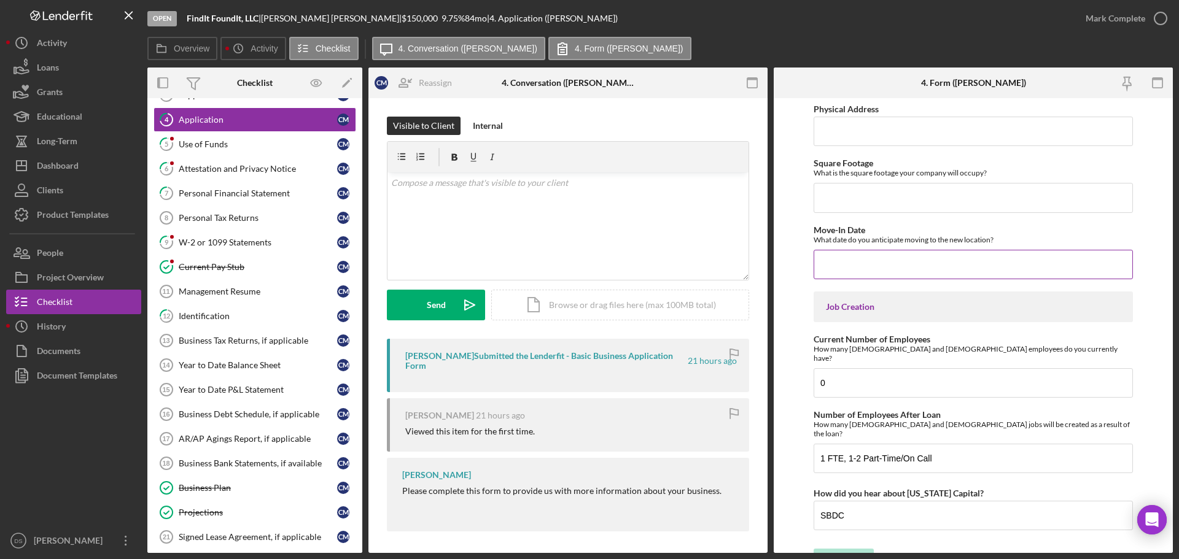
scroll to position [2315, 0]
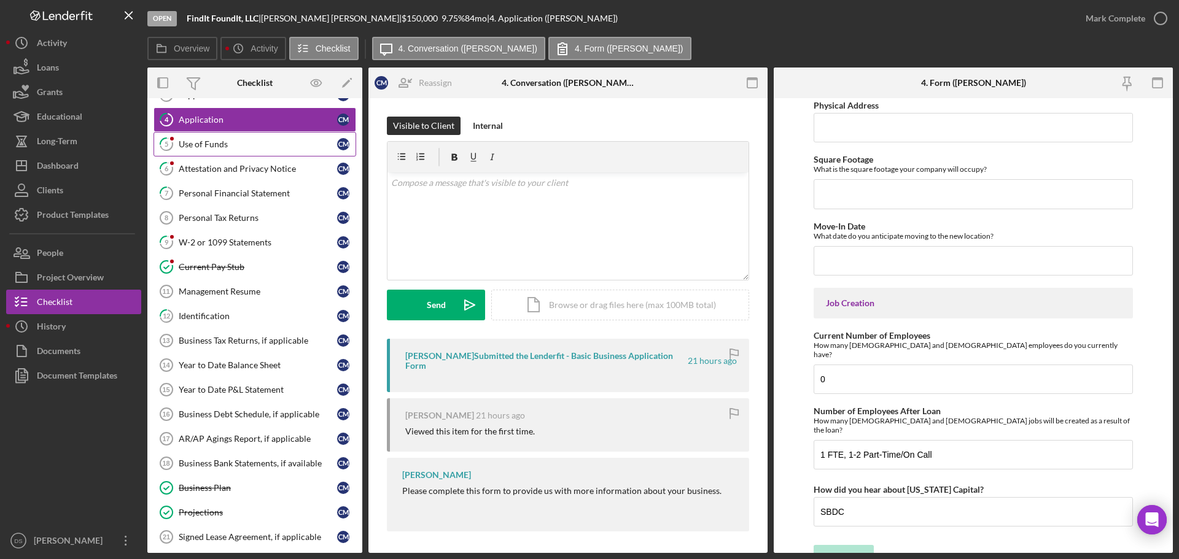
click at [246, 147] on div "Use of Funds" at bounding box center [258, 144] width 158 height 10
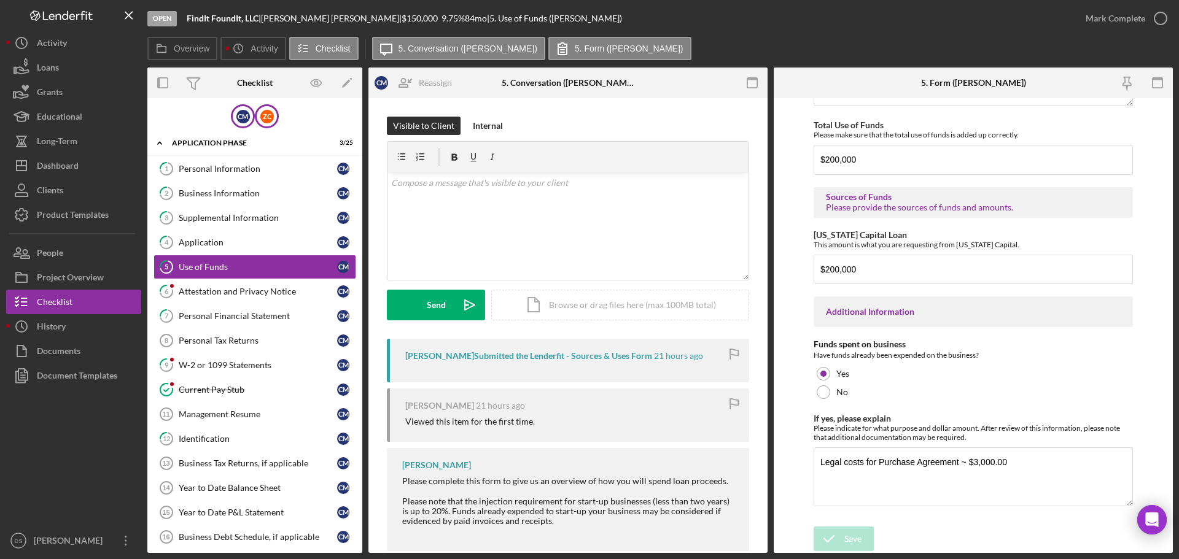
click at [272, 111] on div "Z C" at bounding box center [267, 116] width 24 height 24
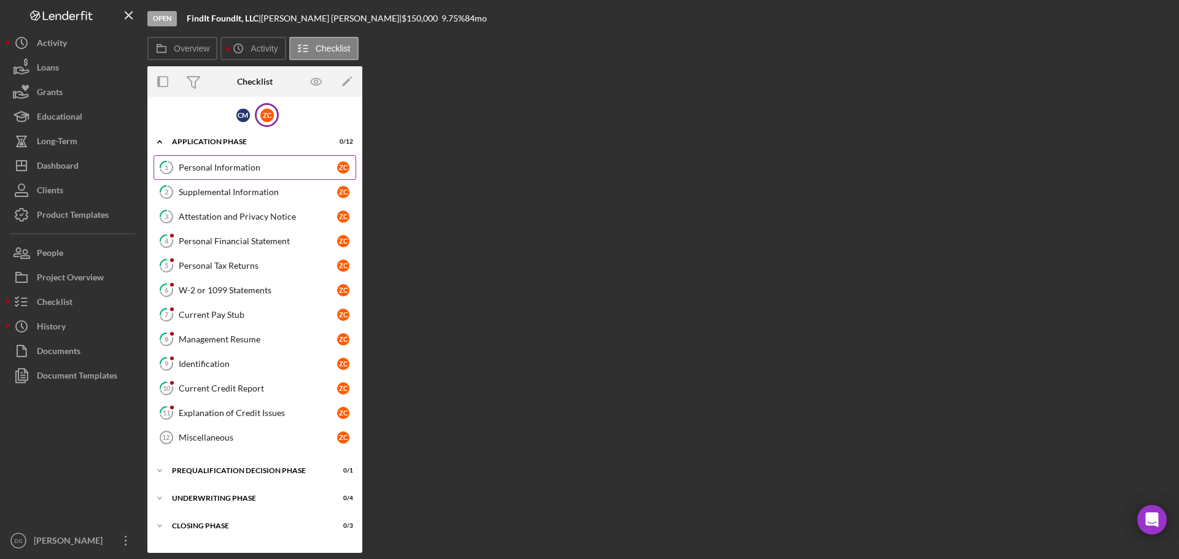
click at [248, 157] on link "1 Personal Information Z C" at bounding box center [255, 167] width 203 height 25
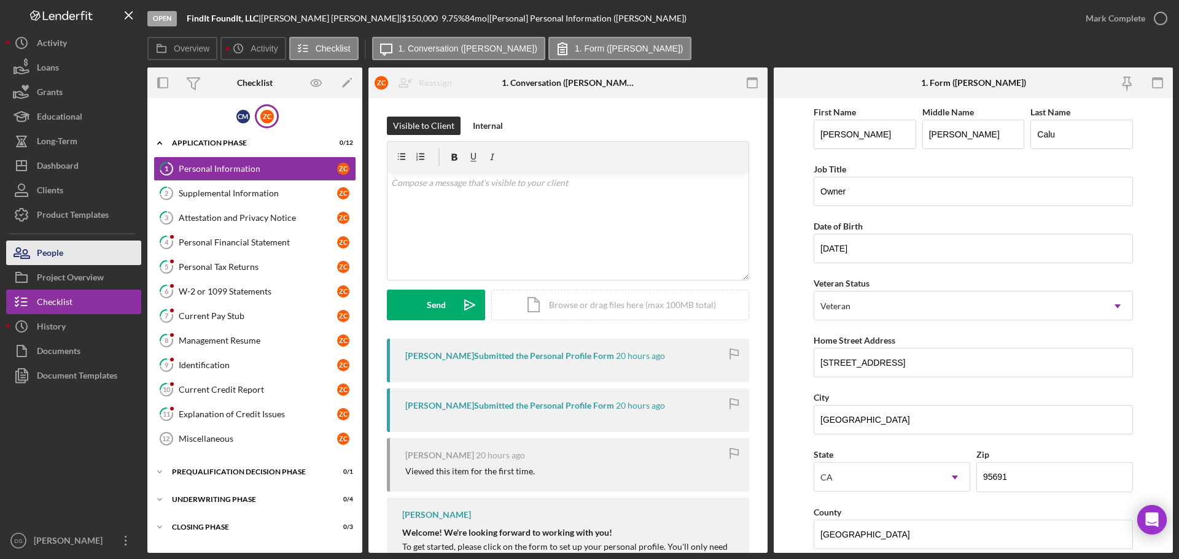
click at [60, 251] on div "People" at bounding box center [50, 255] width 26 height 28
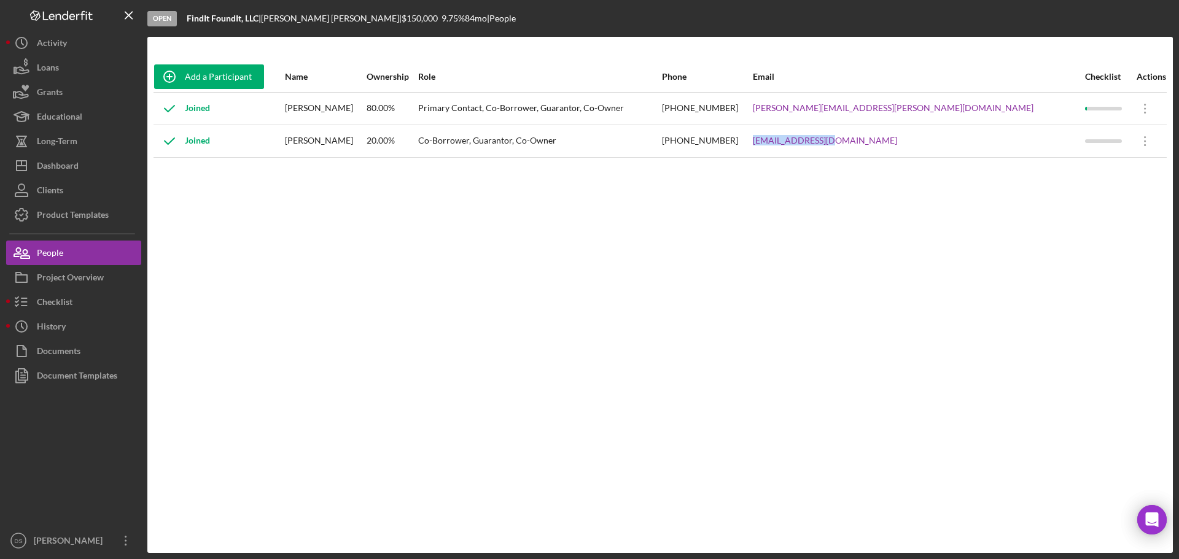
drag, startPoint x: 890, startPoint y: 142, endPoint x: 977, endPoint y: 142, distance: 86.6
click at [977, 142] on tr "Joined Zach Calu 20.00% Co-Borrower, Guarantor, Co-Owner (916) 670-5990 calu916…" at bounding box center [660, 141] width 1013 height 33
click at [64, 168] on div "Dashboard" at bounding box center [58, 168] width 42 height 28
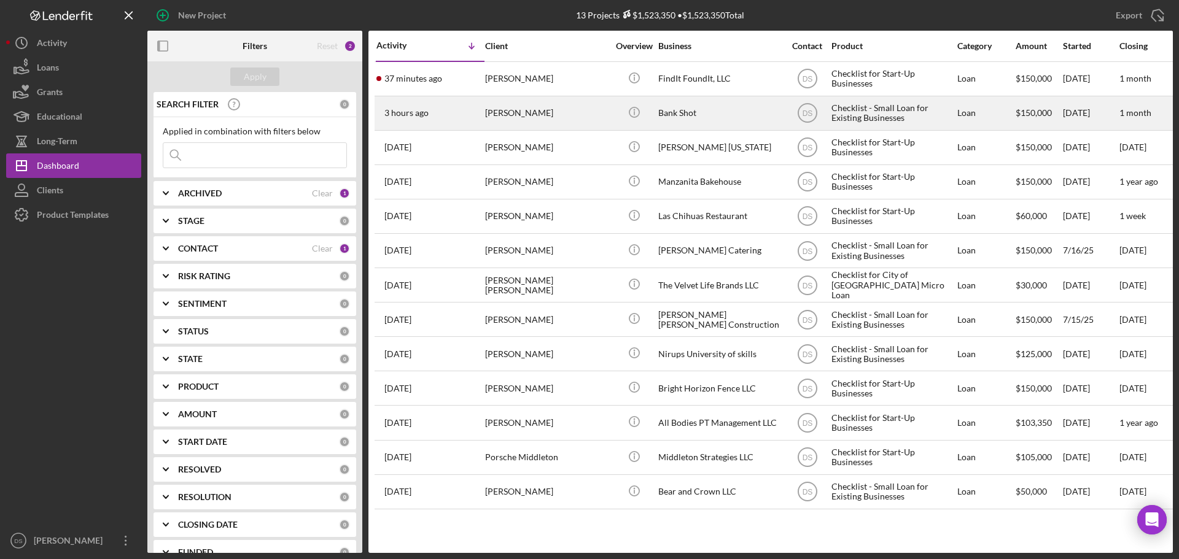
click at [576, 109] on div "Russell Perez" at bounding box center [546, 113] width 123 height 33
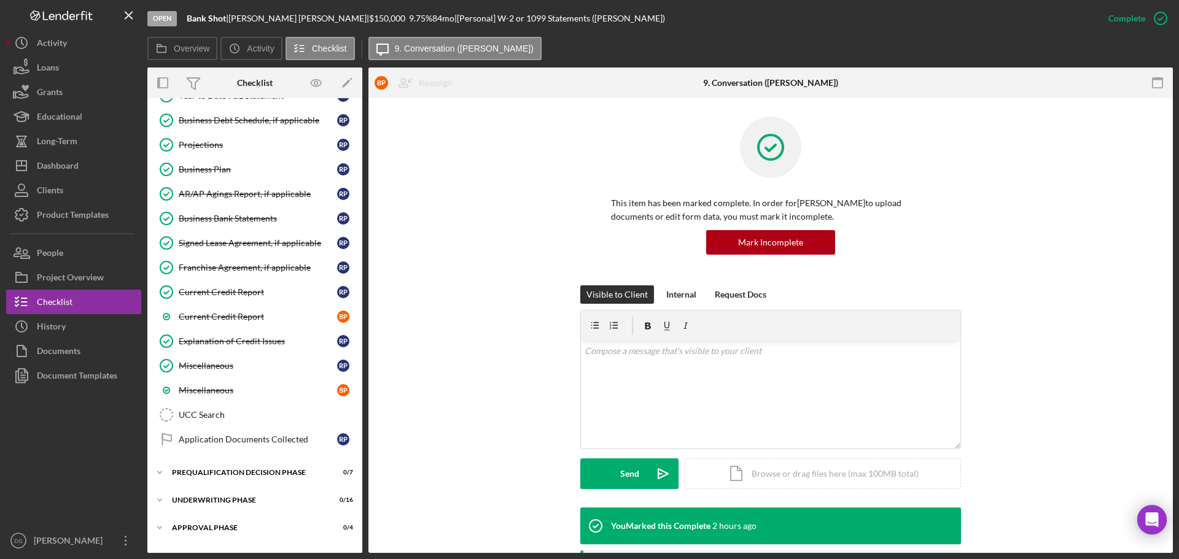
scroll to position [736, 0]
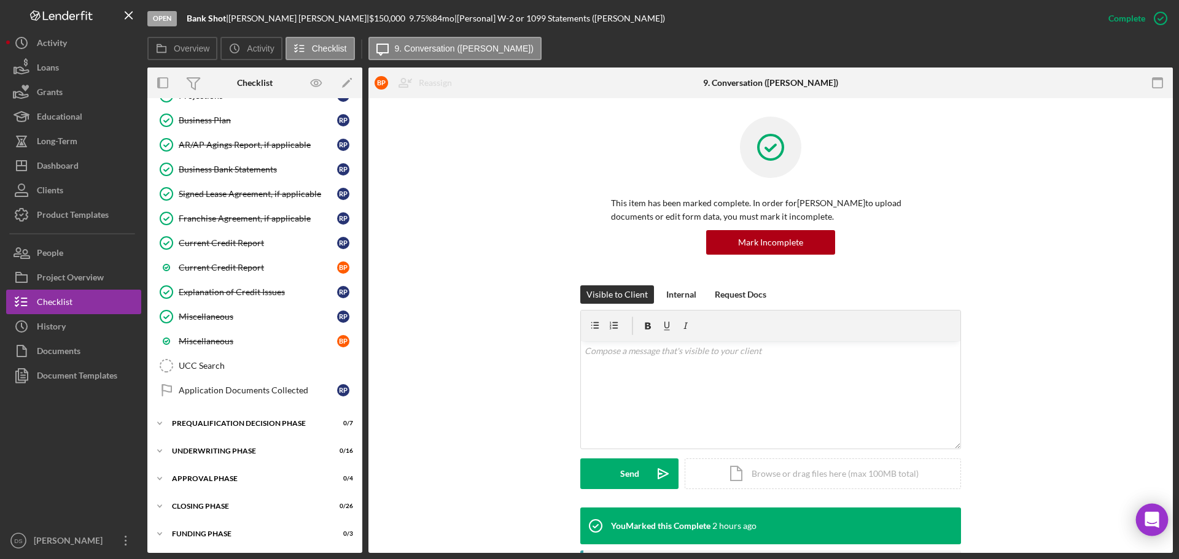
click at [1156, 523] on icon "Open Intercom Messenger" at bounding box center [1152, 520] width 16 height 16
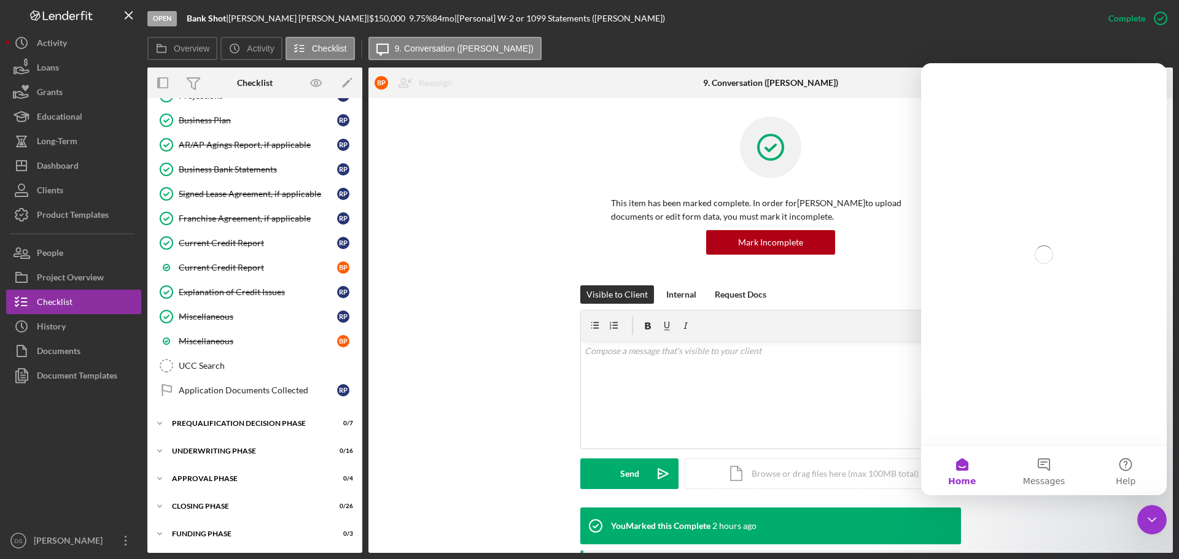
scroll to position [0, 0]
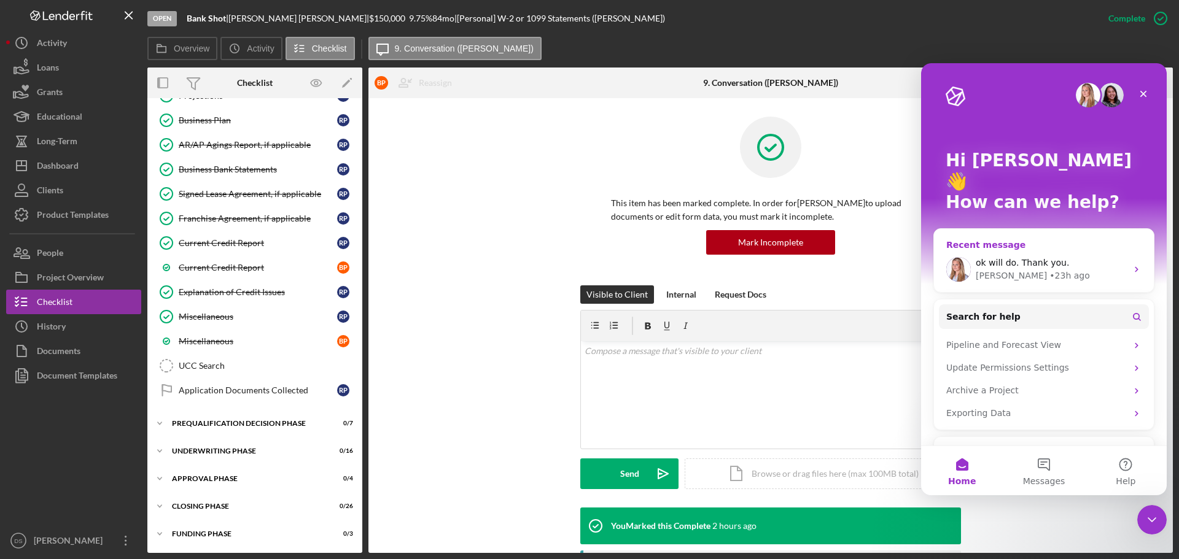
click at [1035, 258] on span "ok will do. Thank you." at bounding box center [1022, 263] width 93 height 10
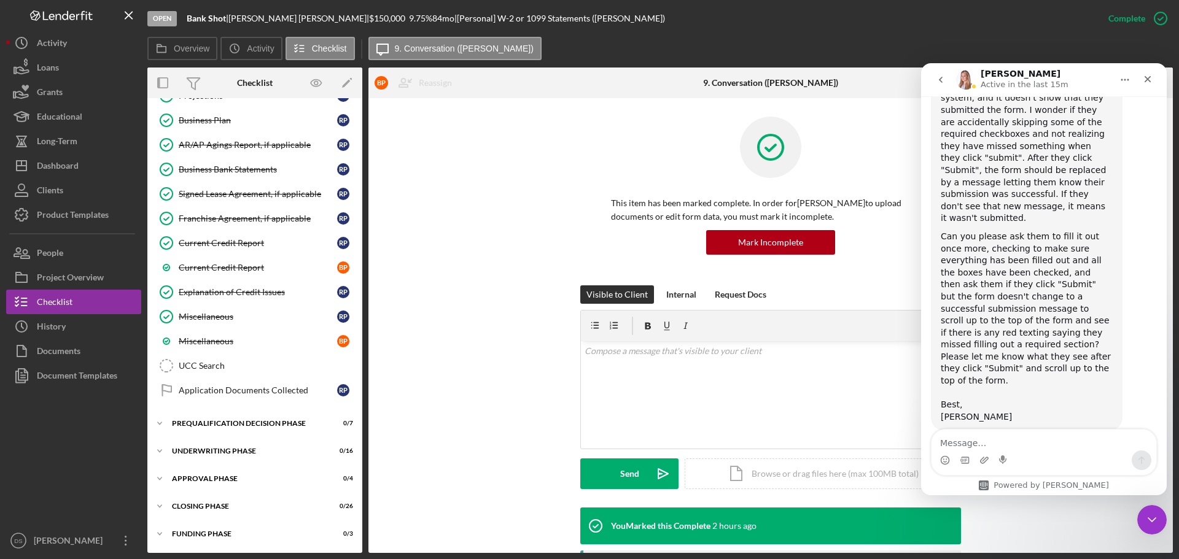
scroll to position [890, 0]
click at [999, 450] on textarea "Message…" at bounding box center [1044, 440] width 225 height 21
click at [995, 443] on textarea "Message…" at bounding box center [1044, 440] width 225 height 21
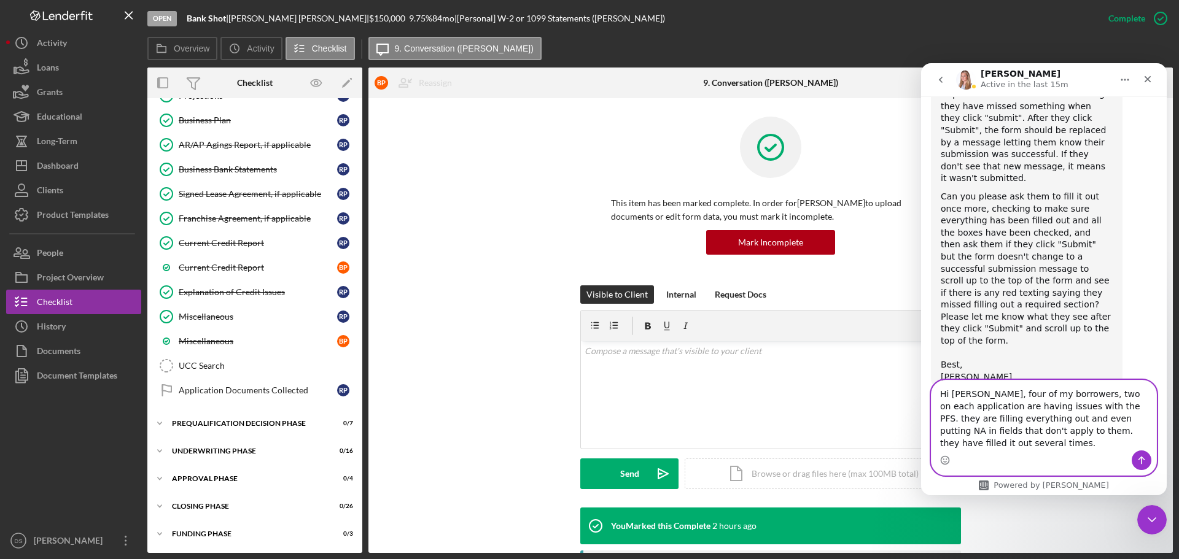
scroll to position [939, 0]
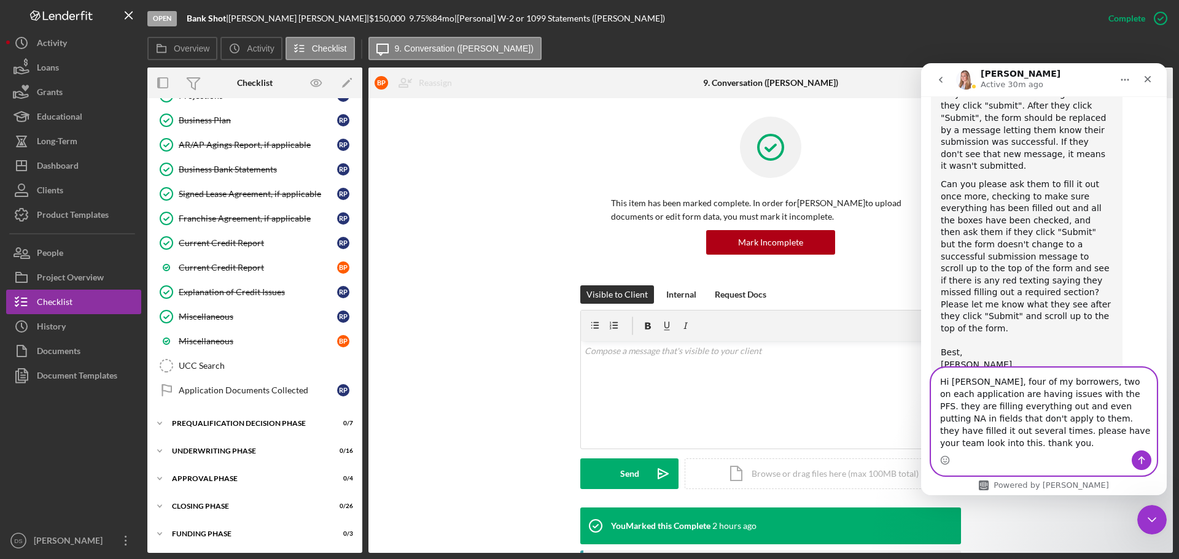
drag, startPoint x: 1147, startPoint y: 441, endPoint x: 924, endPoint y: 389, distance: 229.0
click at [924, 389] on div "Hi Allison, four of my borrowers, two on each application are having issues wit…" at bounding box center [1044, 422] width 246 height 108
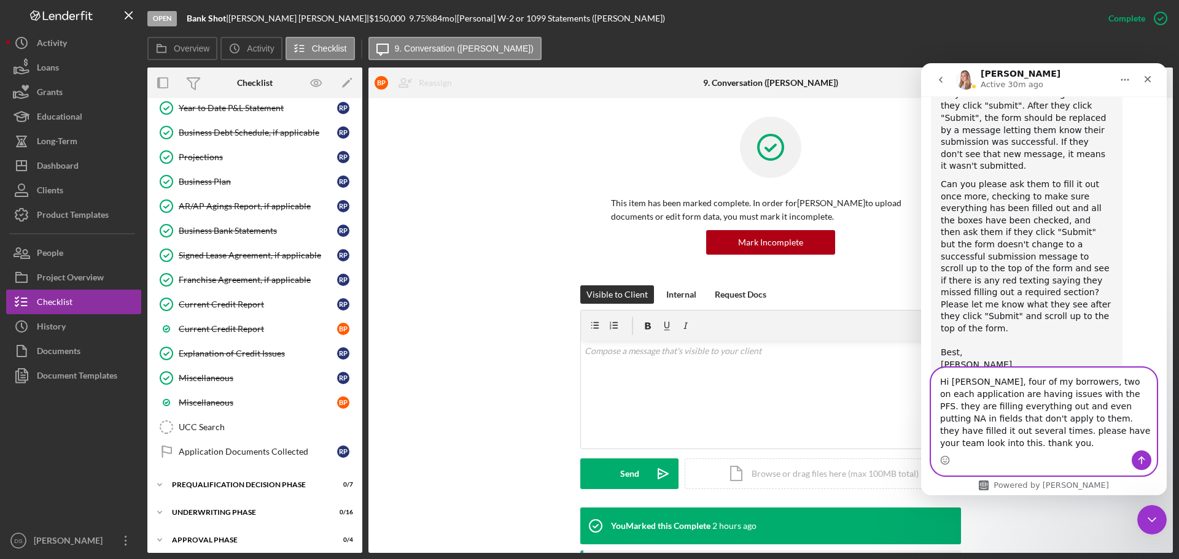
type textarea "Hi Allison, four of my borrowers, two on each application are having issues wit…"
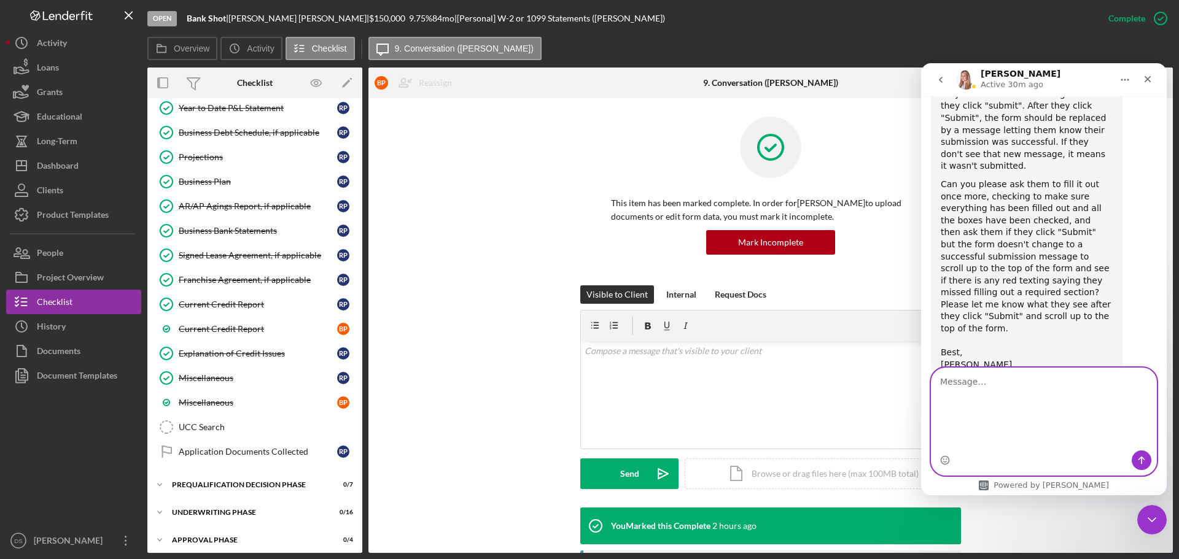
scroll to position [890, 0]
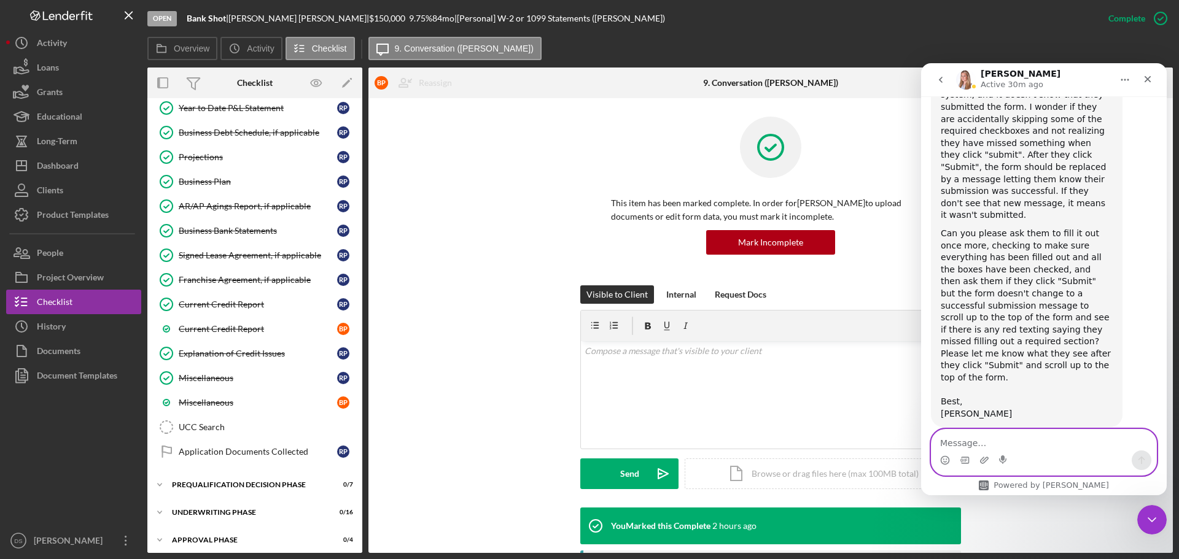
paste textarea "Hi Allison, Four of my borrowers (two on each application) are having issues wi…"
type textarea "Hi Allison, Four of my borrowers (two on each application) are having issues wi…"
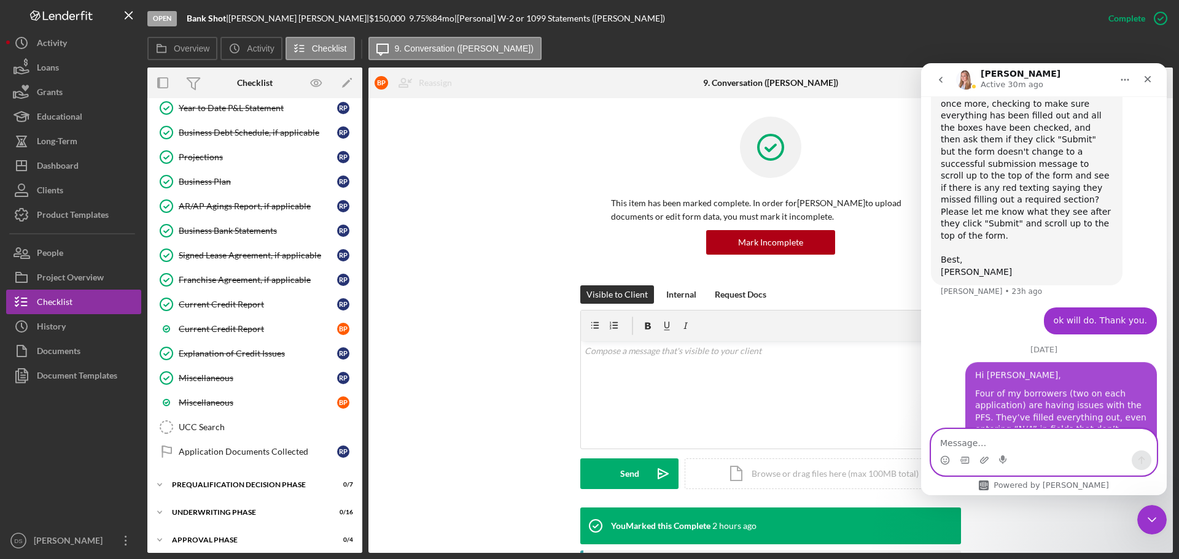
scroll to position [1056, 0]
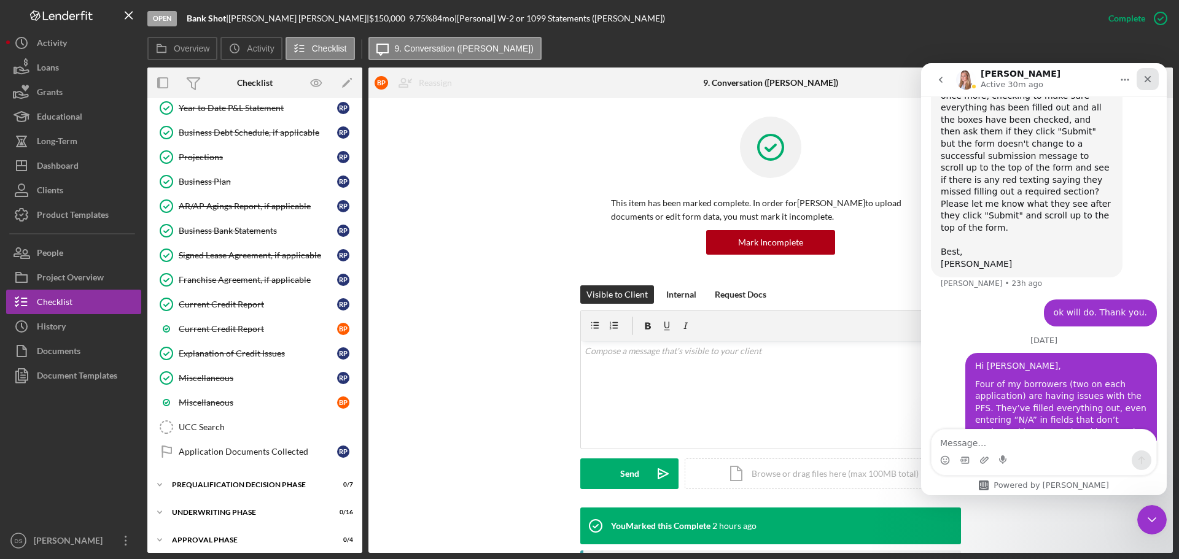
click at [1150, 76] on icon "Close" at bounding box center [1148, 79] width 7 height 7
